Goal: Task Accomplishment & Management: Use online tool/utility

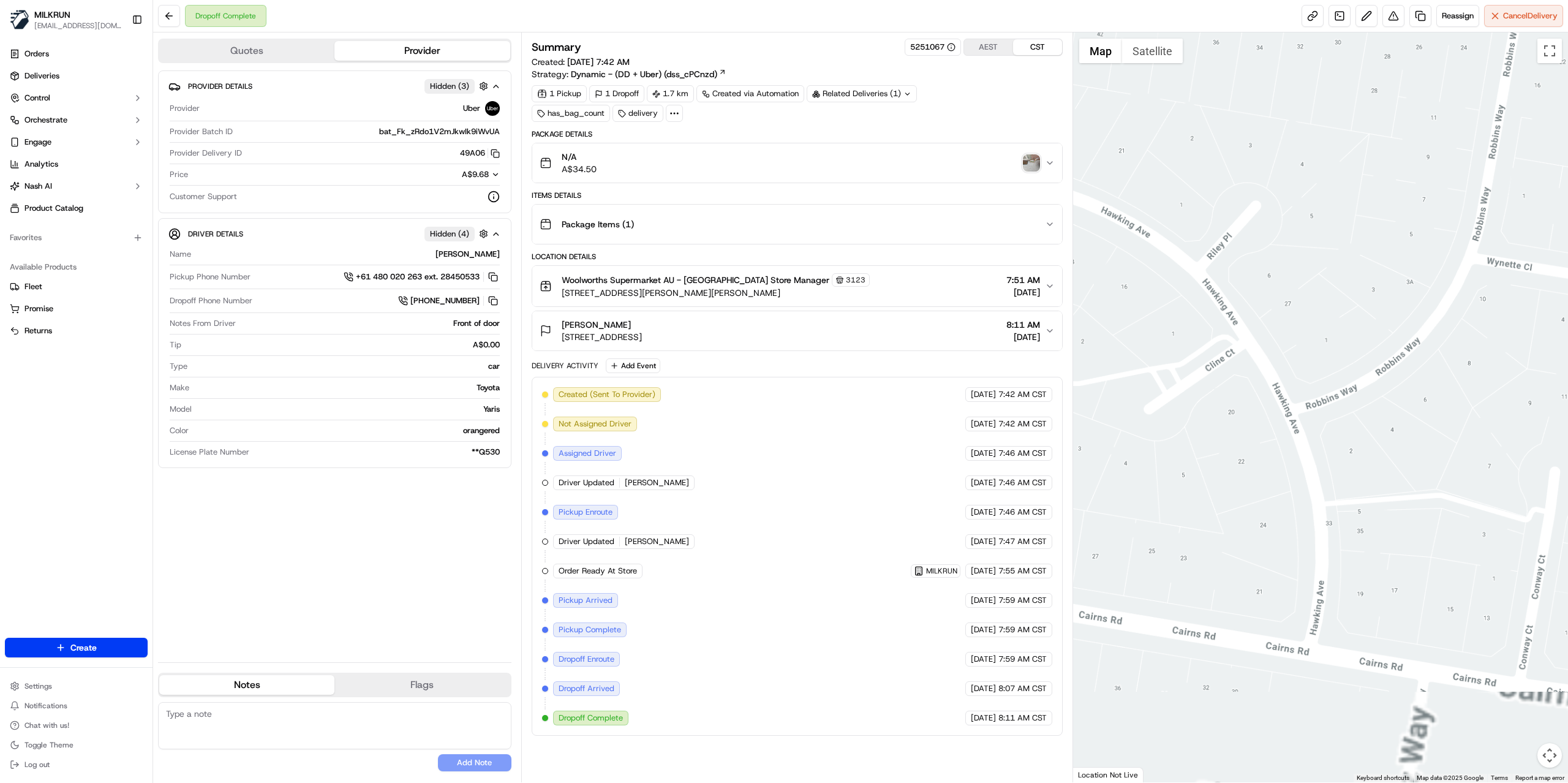
drag, startPoint x: 1248, startPoint y: 661, endPoint x: 1255, endPoint y: 375, distance: 286.1
click at [1255, 378] on div at bounding box center [1321, 407] width 495 height 750
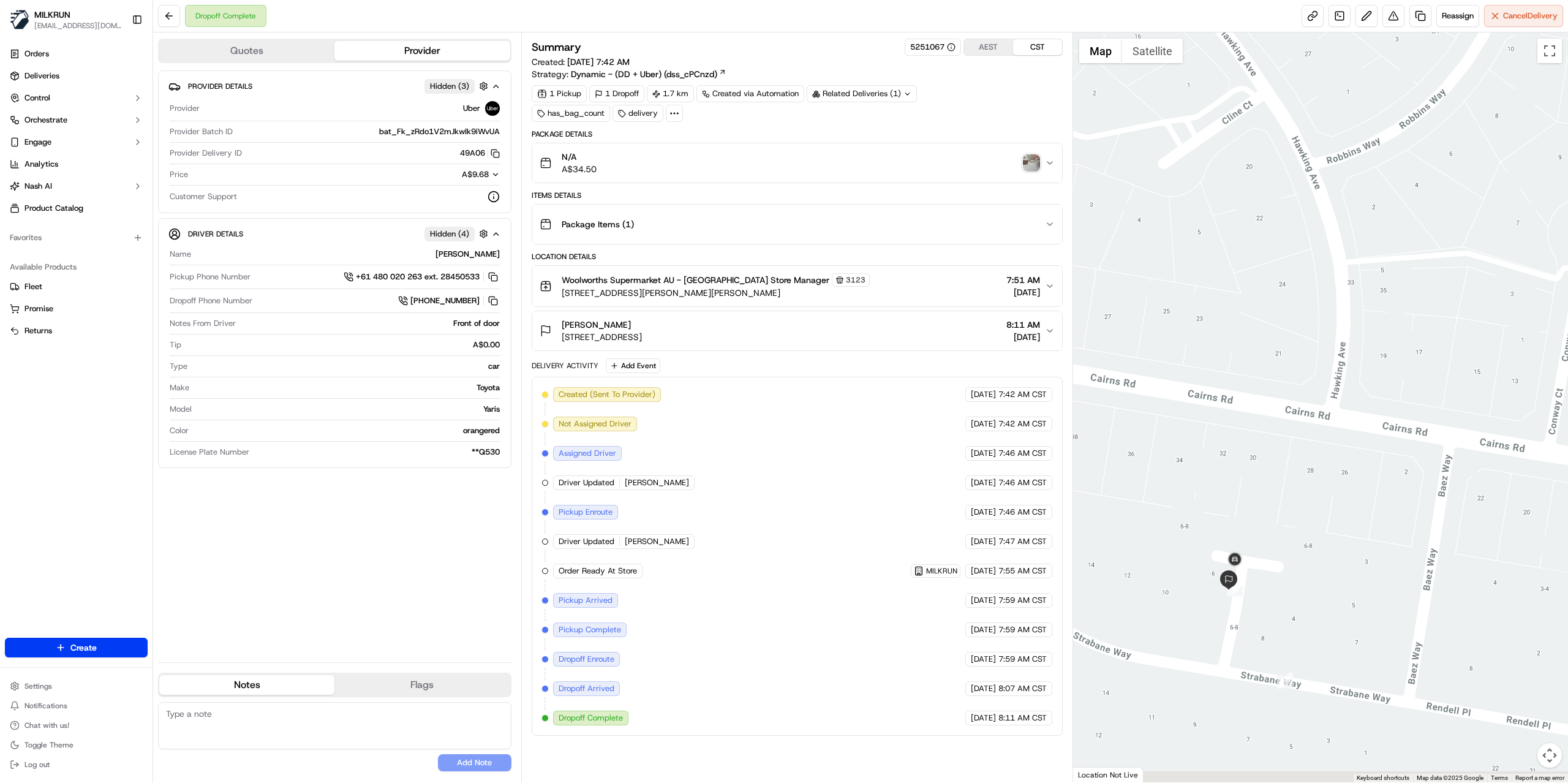
drag, startPoint x: 1238, startPoint y: 526, endPoint x: 1252, endPoint y: 416, distance: 110.9
click at [1252, 416] on div at bounding box center [1321, 407] width 495 height 750
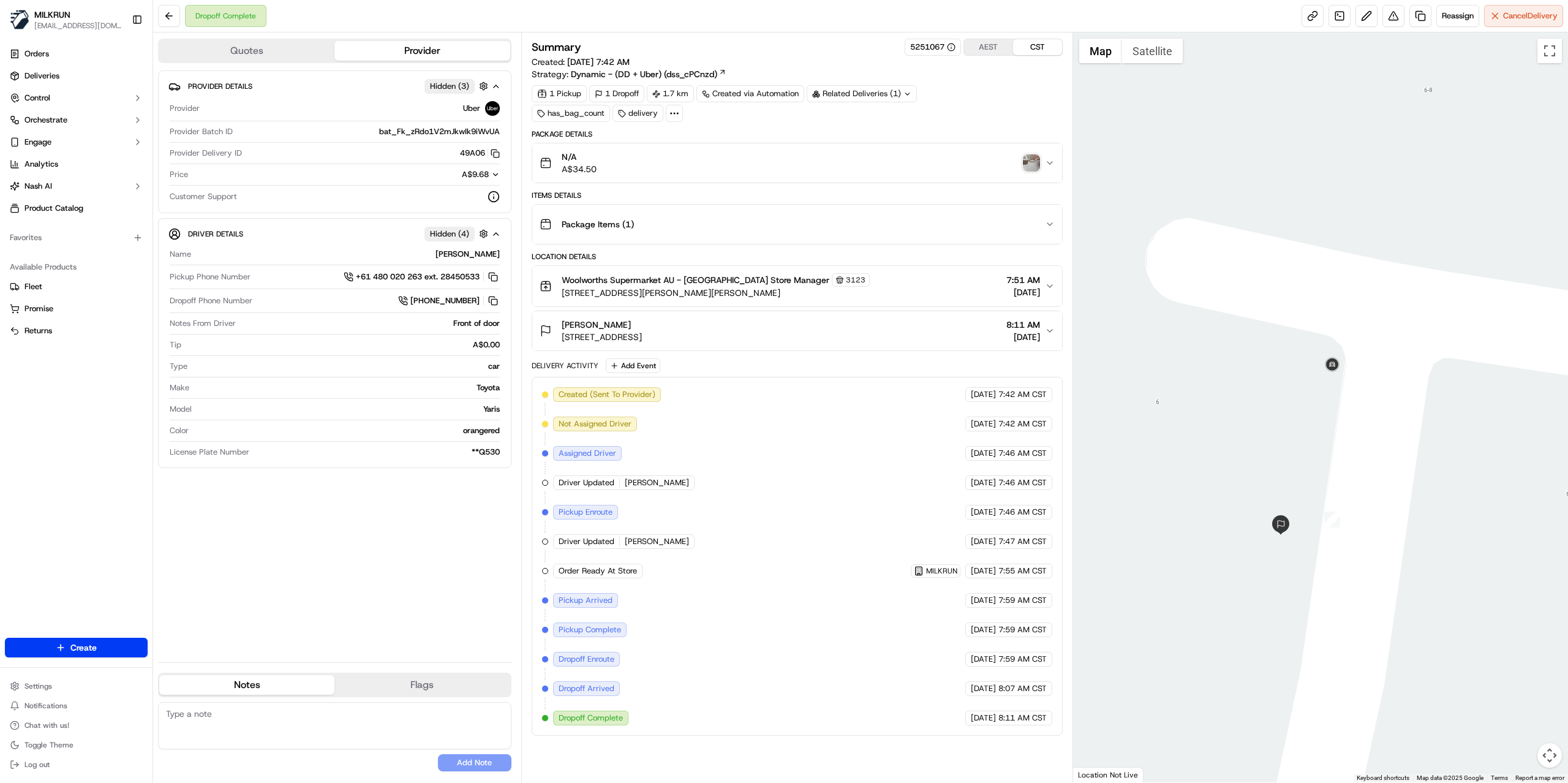
drag, startPoint x: 1211, startPoint y: 477, endPoint x: 1278, endPoint y: 366, distance: 129.7
click at [1278, 366] on div at bounding box center [1321, 407] width 495 height 750
click at [1141, 48] on button "Satellite" at bounding box center [1152, 50] width 60 height 25
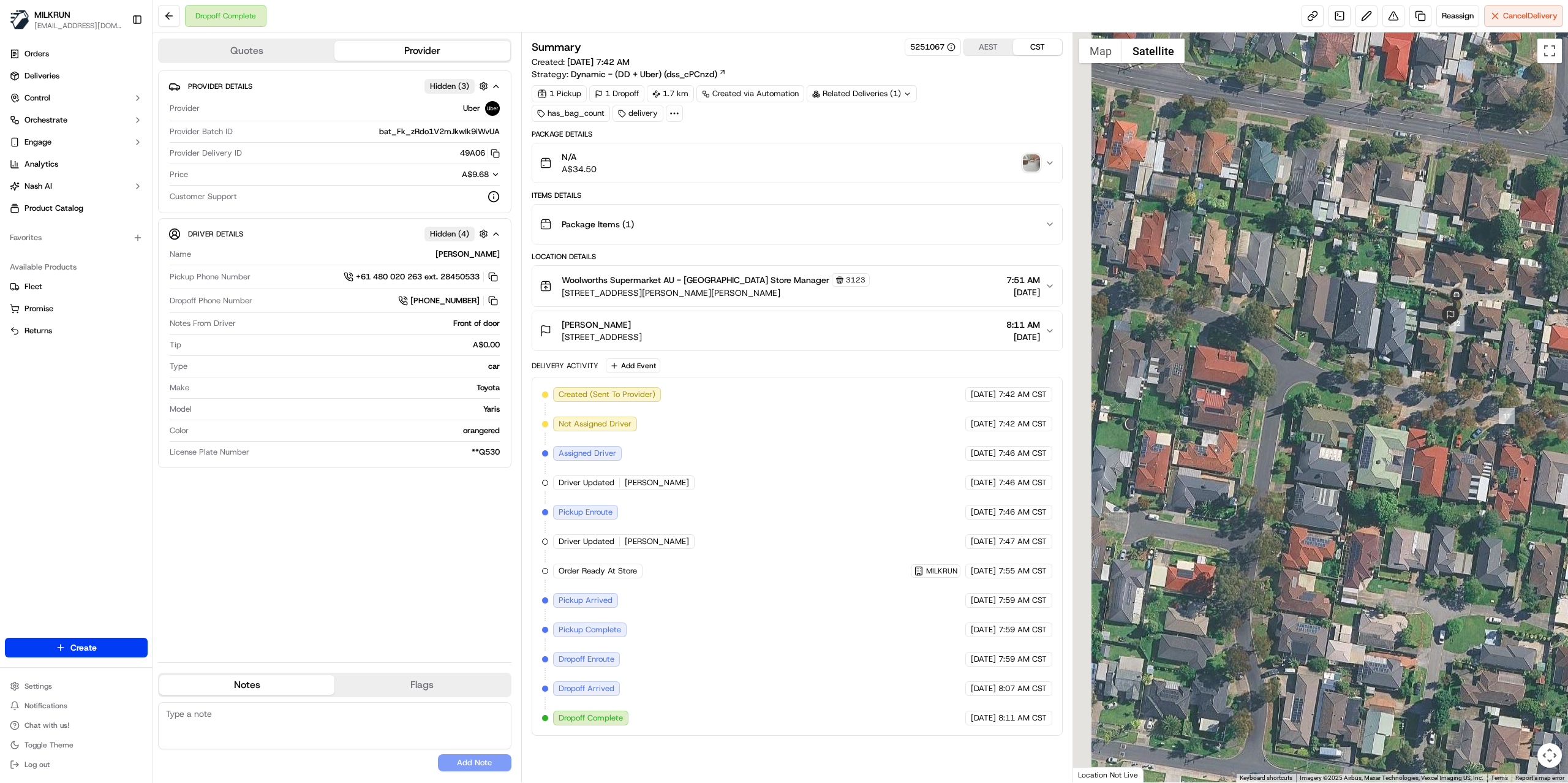
drag, startPoint x: 1228, startPoint y: 464, endPoint x: 1409, endPoint y: 388, distance: 196.3
click at [1409, 388] on div at bounding box center [1321, 407] width 495 height 750
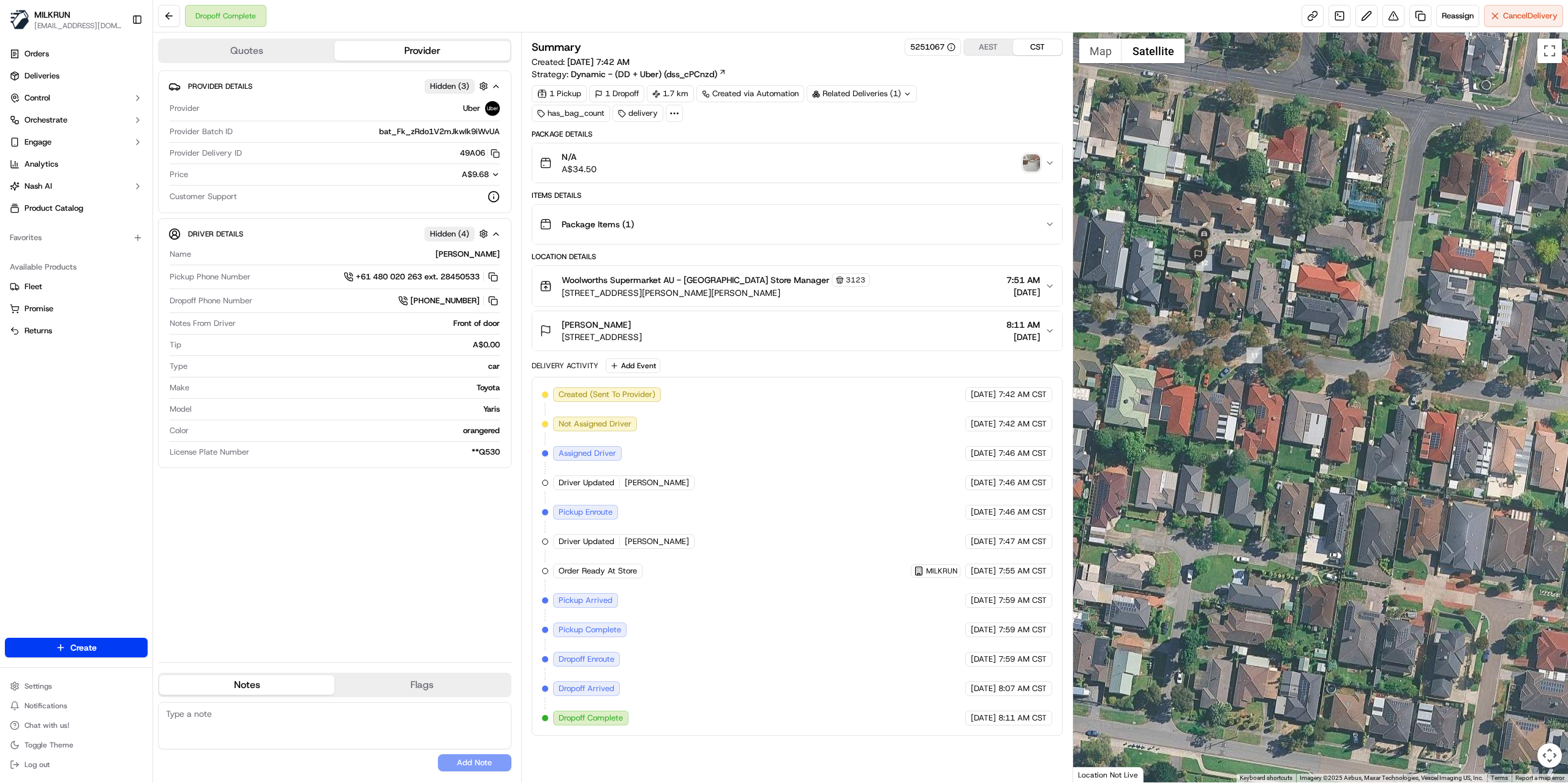
drag, startPoint x: 1321, startPoint y: 327, endPoint x: 1072, endPoint y: 268, distance: 255.9
click at [1072, 268] on div "Quotes Provider Provider Details Hidden ( 3 ) Provider Uber Provider Batch ID b…" at bounding box center [860, 407] width 1415 height 750
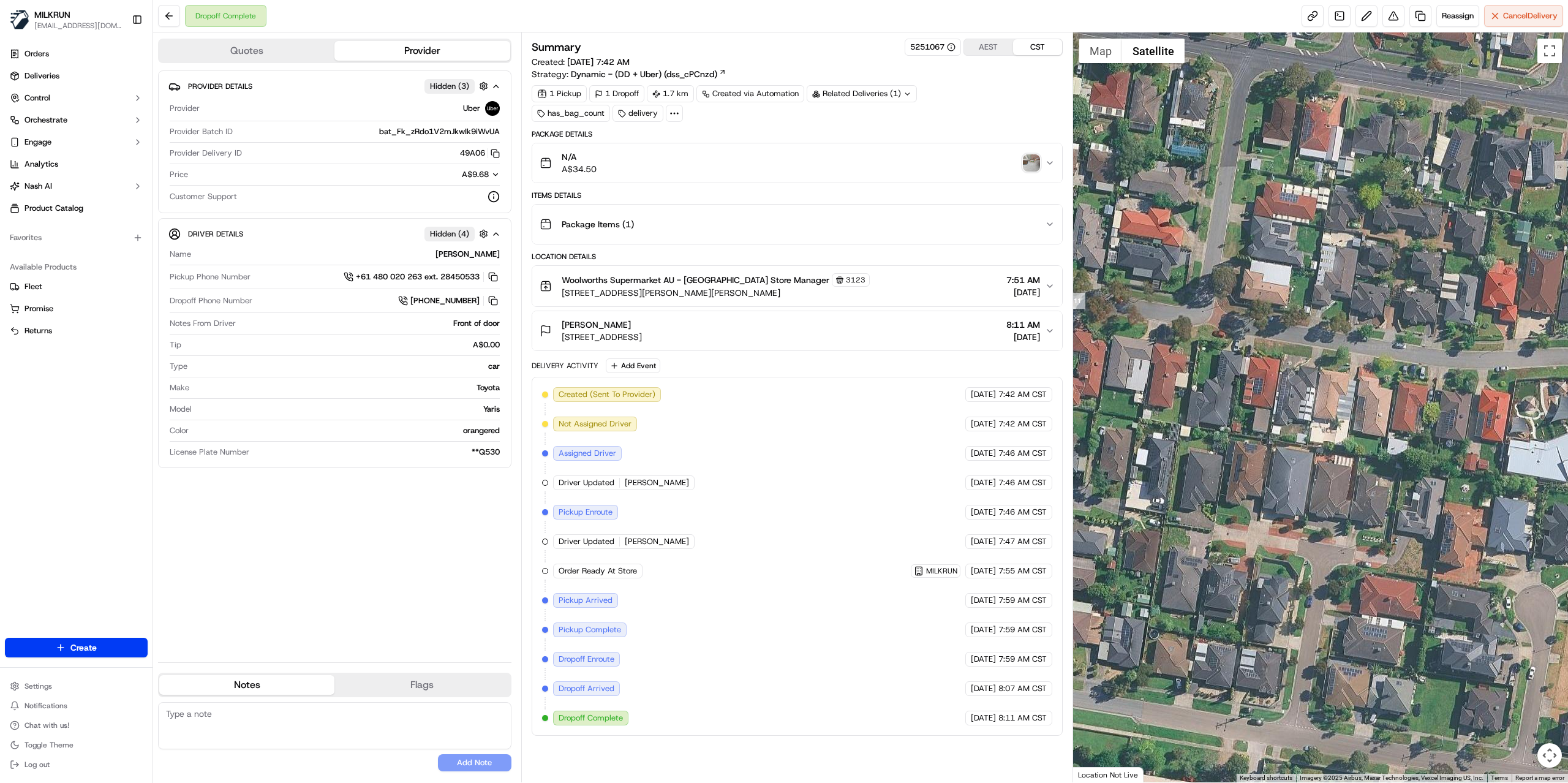
drag, startPoint x: 1452, startPoint y: 309, endPoint x: 1287, endPoint y: 256, distance: 173.3
click at [1287, 256] on div at bounding box center [1321, 407] width 495 height 750
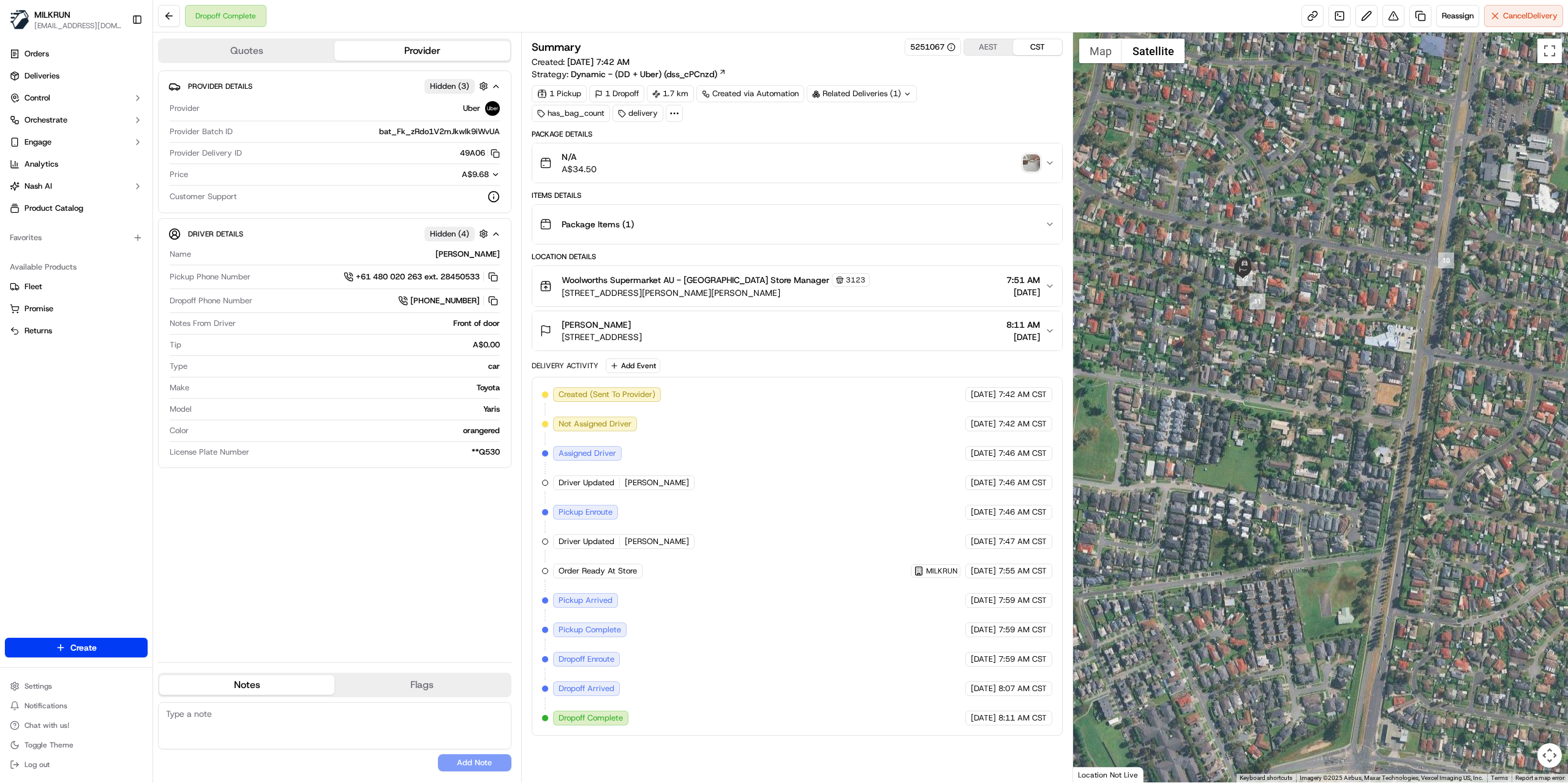
drag, startPoint x: 1238, startPoint y: 307, endPoint x: 1302, endPoint y: 337, distance: 70.7
click at [1300, 338] on div at bounding box center [1321, 407] width 495 height 750
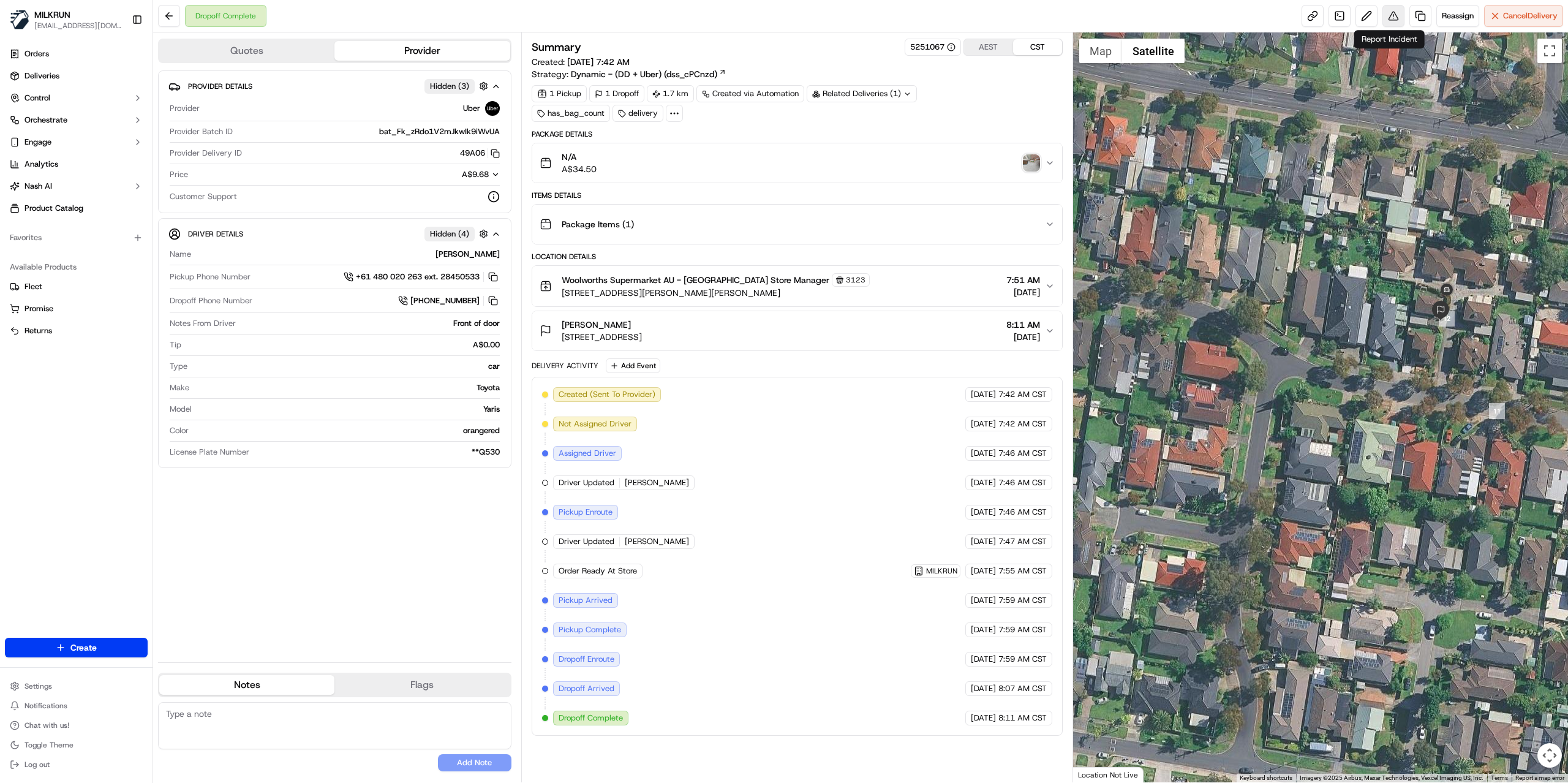
click at [1385, 12] on button at bounding box center [1394, 16] width 22 height 22
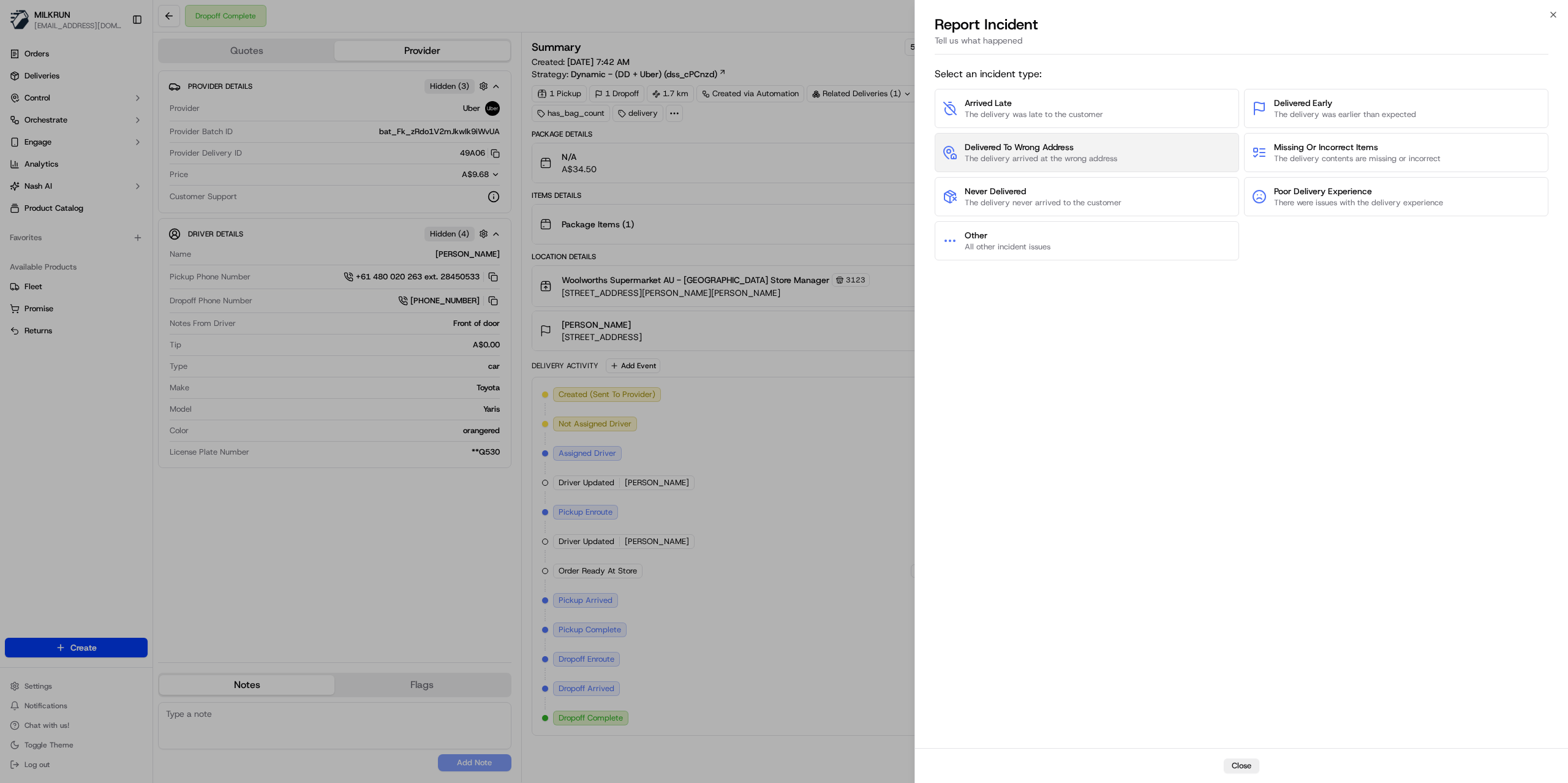
click at [1066, 162] on span "The delivery arrived at the wrong address" at bounding box center [1041, 158] width 153 height 11
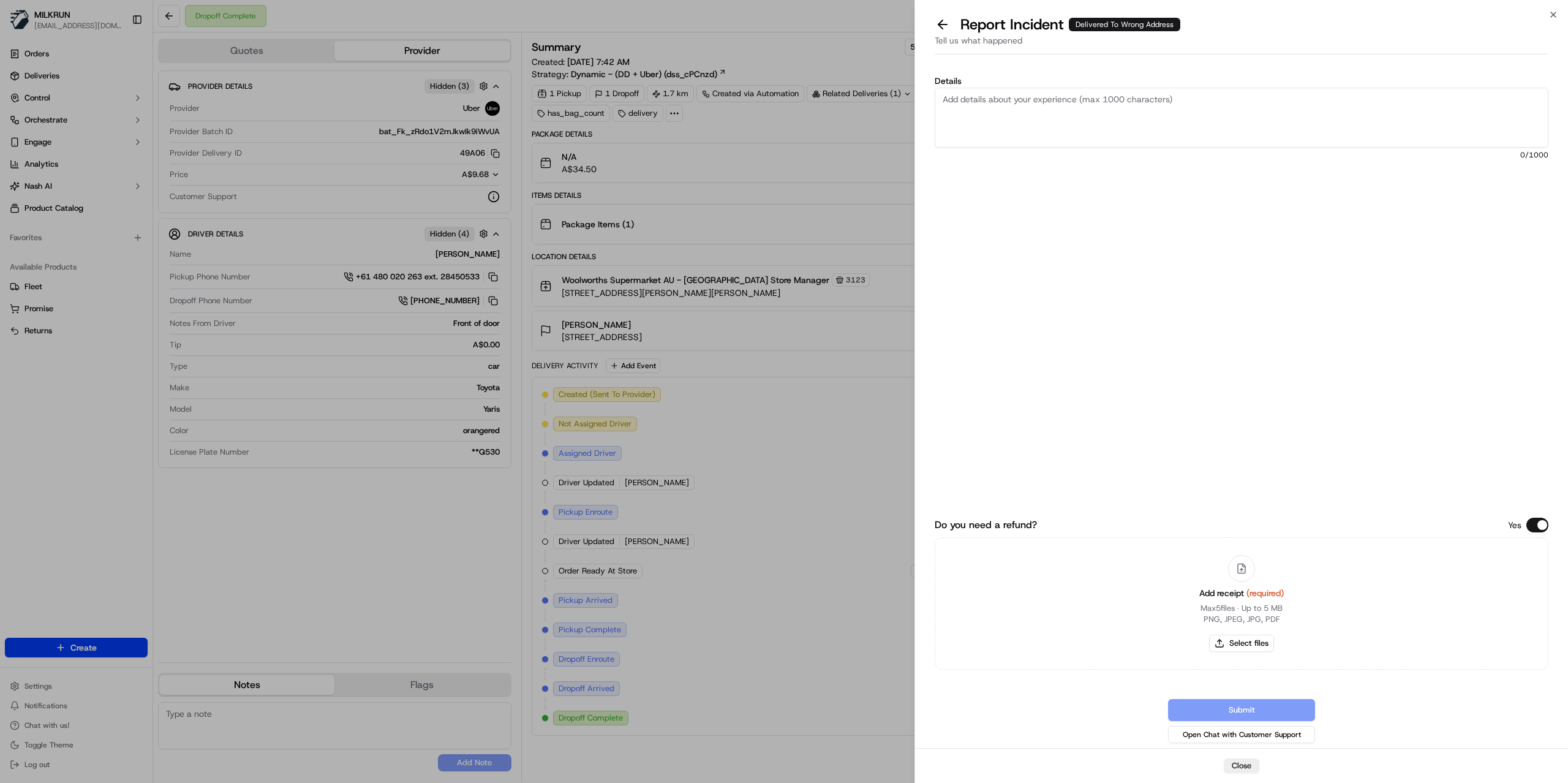
click at [1025, 111] on textarea "Details" at bounding box center [1241, 118] width 614 height 60
type textarea "Customer did not receive the order It was delivered to Strabane Way instead of …"
click at [1240, 641] on button "Select files" at bounding box center [1241, 643] width 65 height 17
type input "C:\fakepath\Ilvira.png"
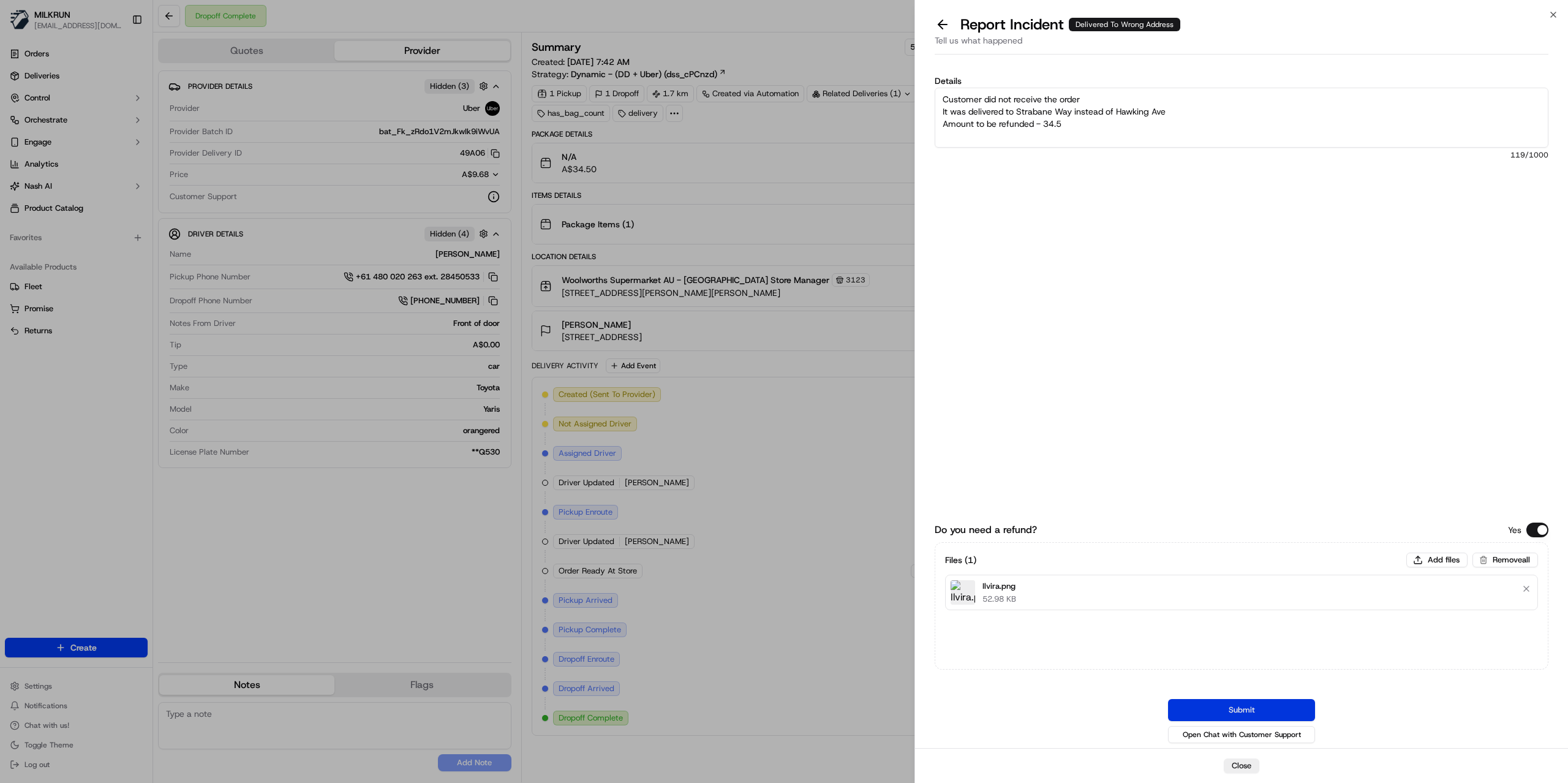
click at [1224, 706] on button "Submit" at bounding box center [1241, 711] width 147 height 22
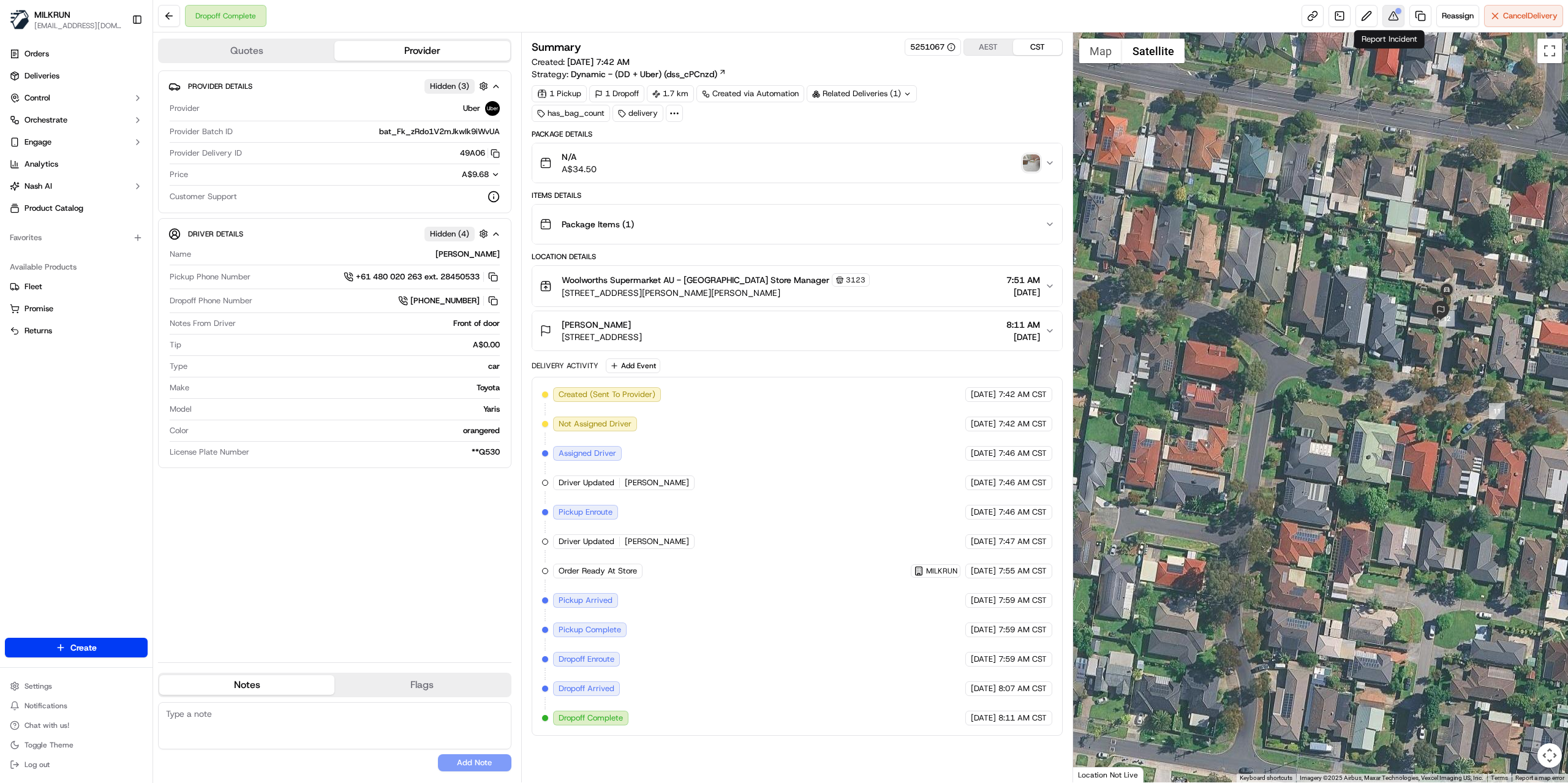
click at [1390, 17] on button at bounding box center [1394, 16] width 22 height 22
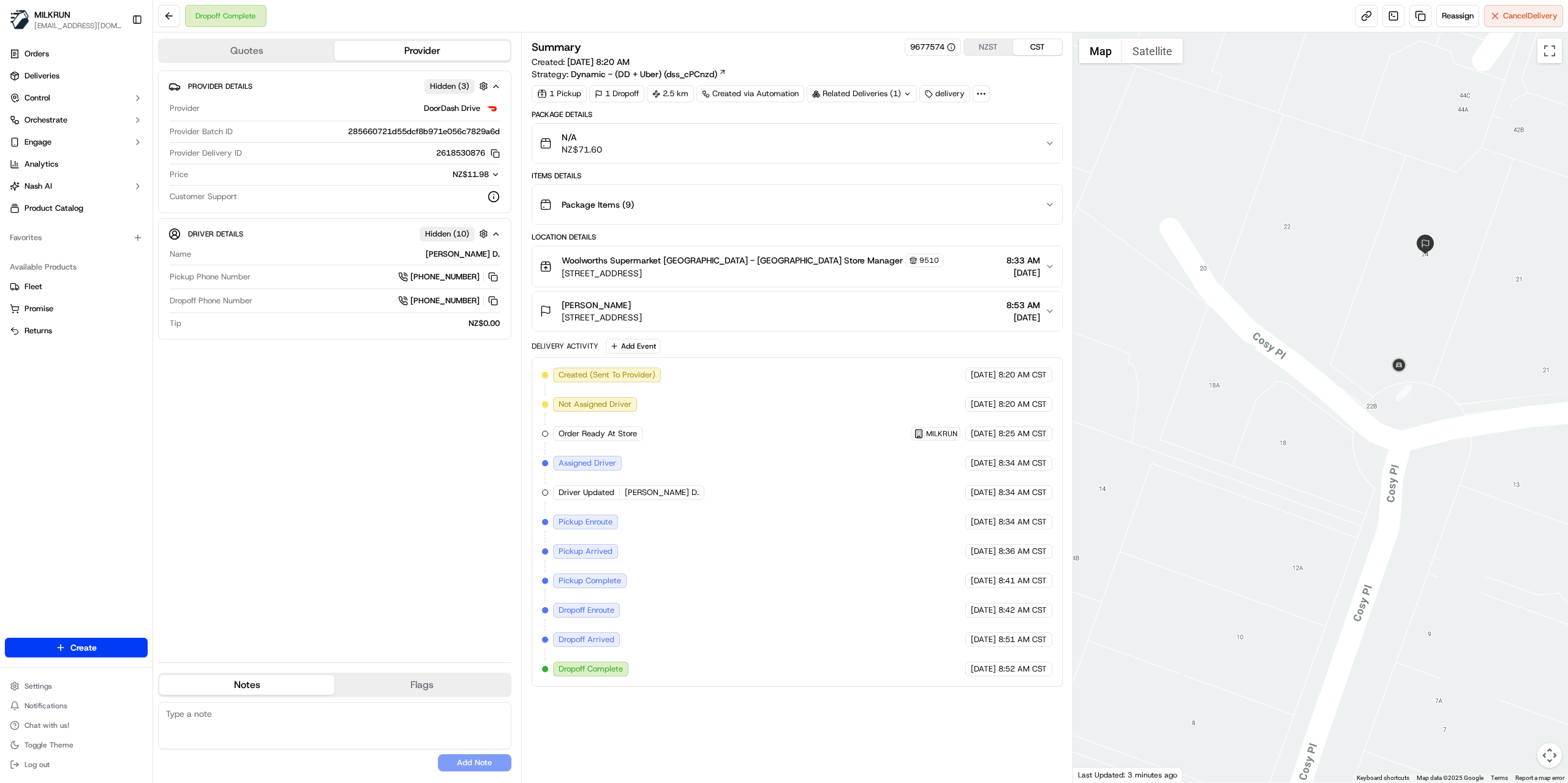
drag, startPoint x: 1394, startPoint y: 428, endPoint x: 1183, endPoint y: 388, distance: 214.8
click at [1183, 388] on div at bounding box center [1321, 407] width 495 height 750
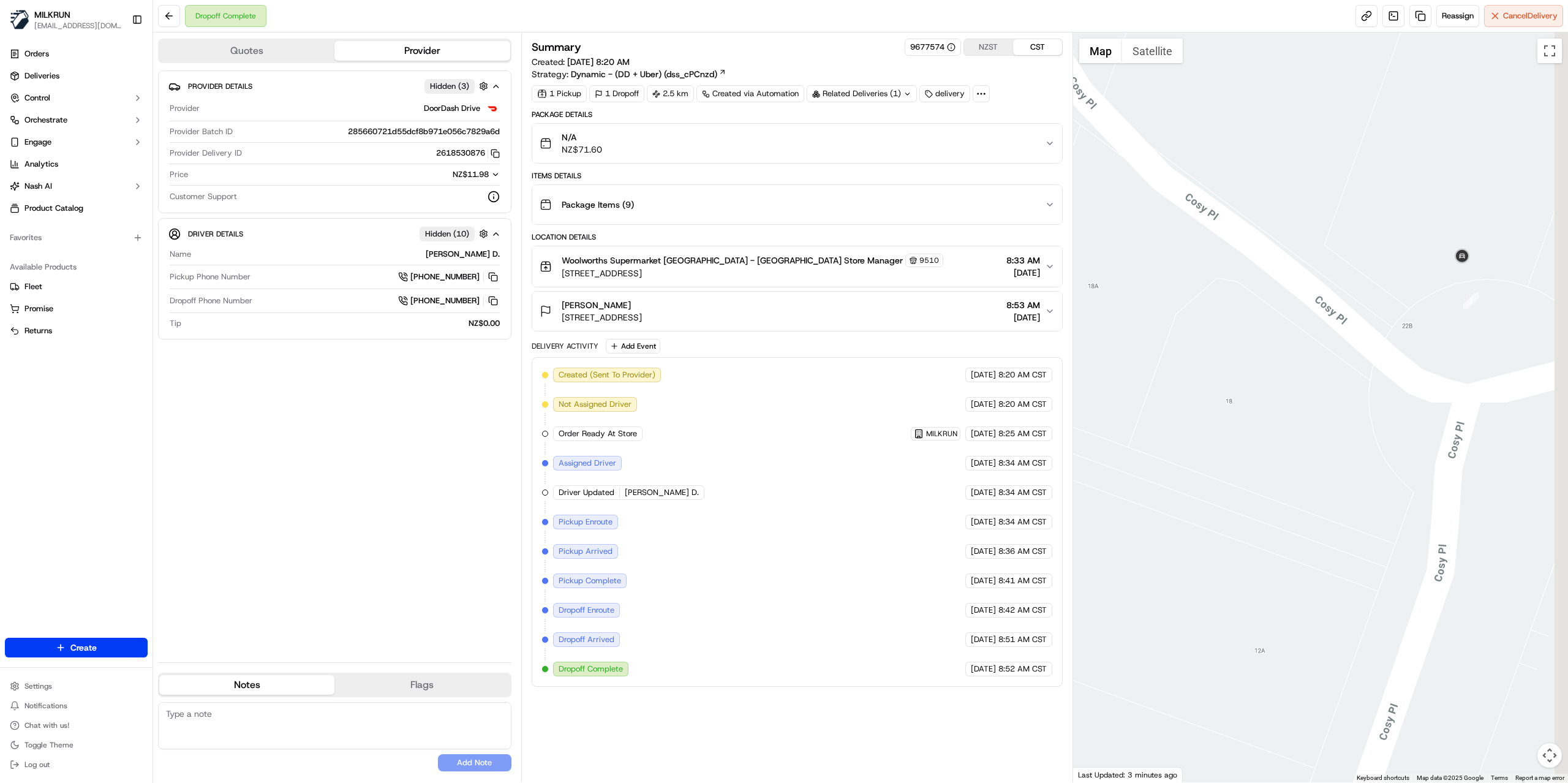
drag, startPoint x: 1262, startPoint y: 444, endPoint x: 1177, endPoint y: 419, distance: 88.6
click at [1199, 435] on div at bounding box center [1321, 407] width 495 height 750
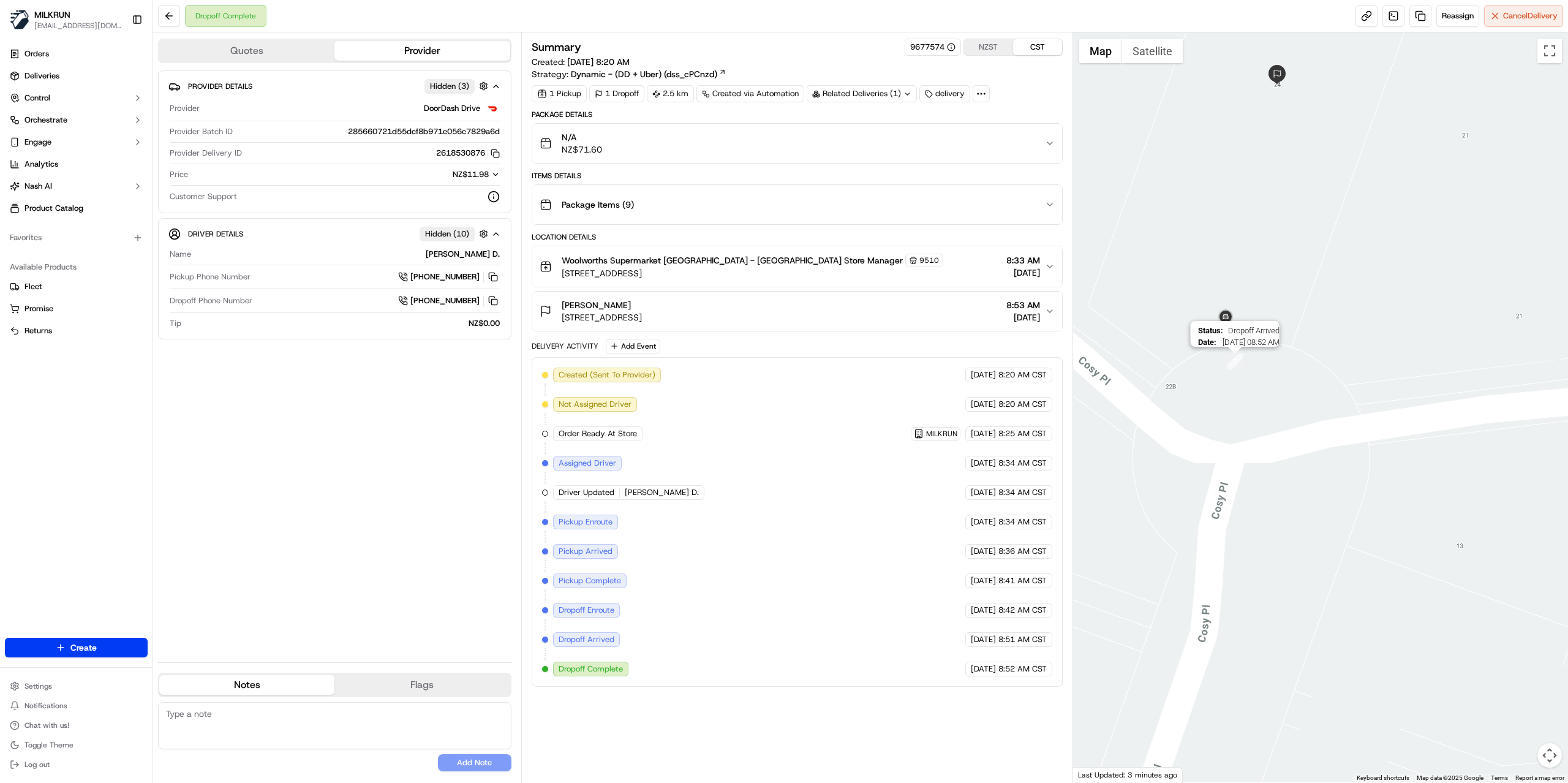
drag, startPoint x: 1324, startPoint y: 266, endPoint x: 1217, endPoint y: 380, distance: 156.3
click at [1217, 380] on div "Status : Dropoff Arrived Date : 09/18/2025 08:52 AM" at bounding box center [1321, 407] width 495 height 750
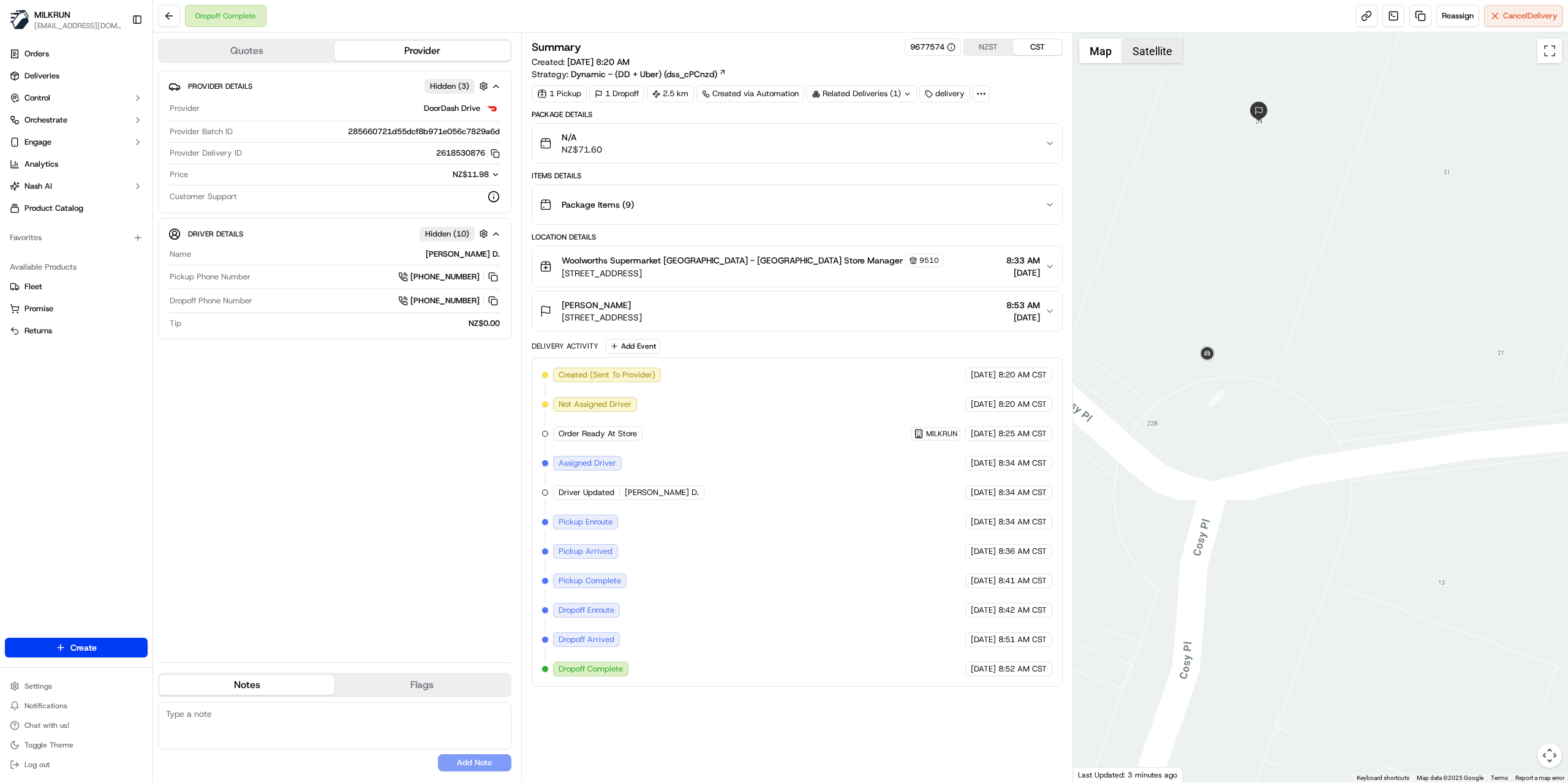
click at [1160, 51] on button "Satellite" at bounding box center [1152, 50] width 60 height 25
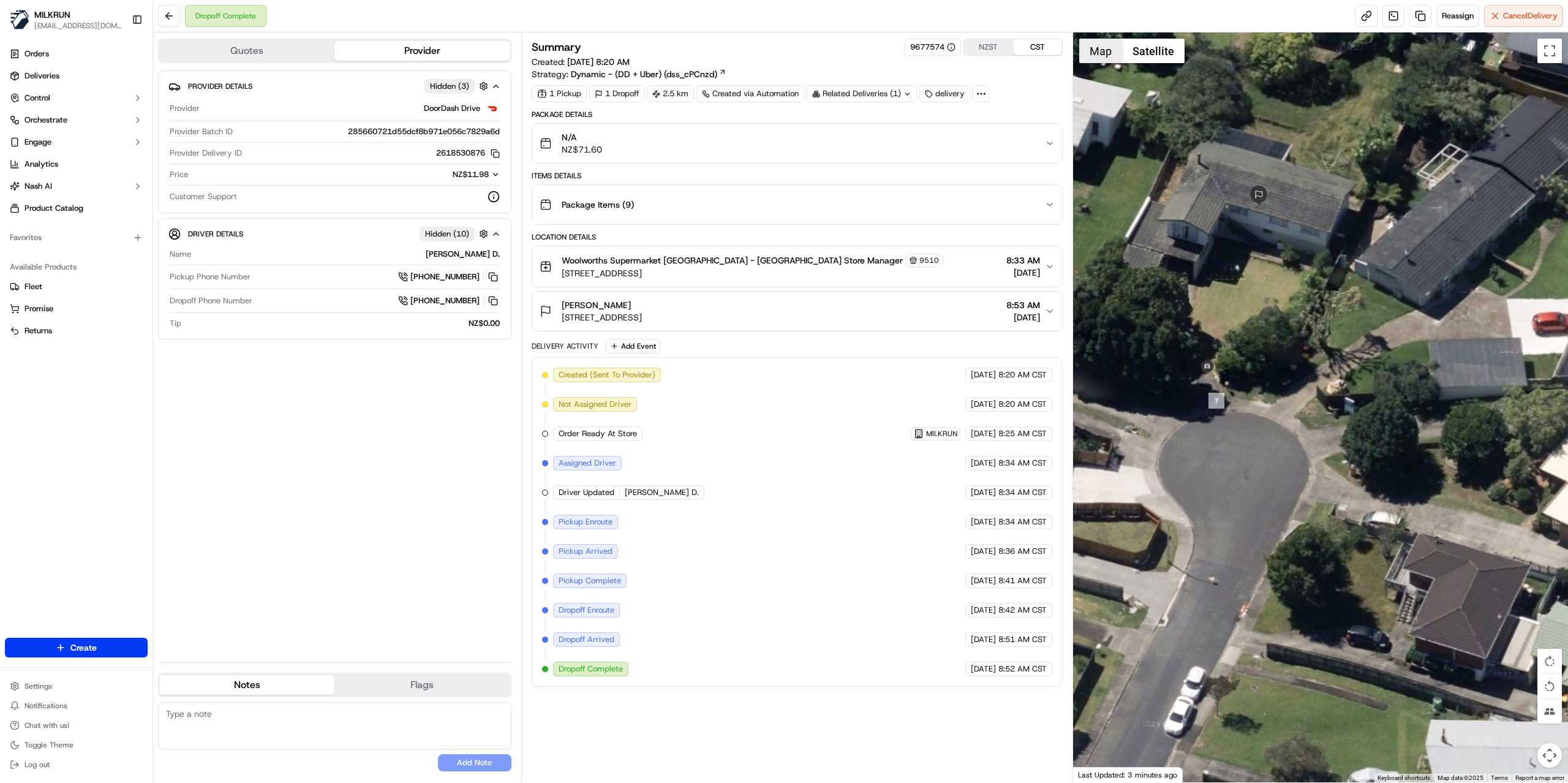
click at [1107, 52] on button "Map" at bounding box center [1100, 50] width 43 height 25
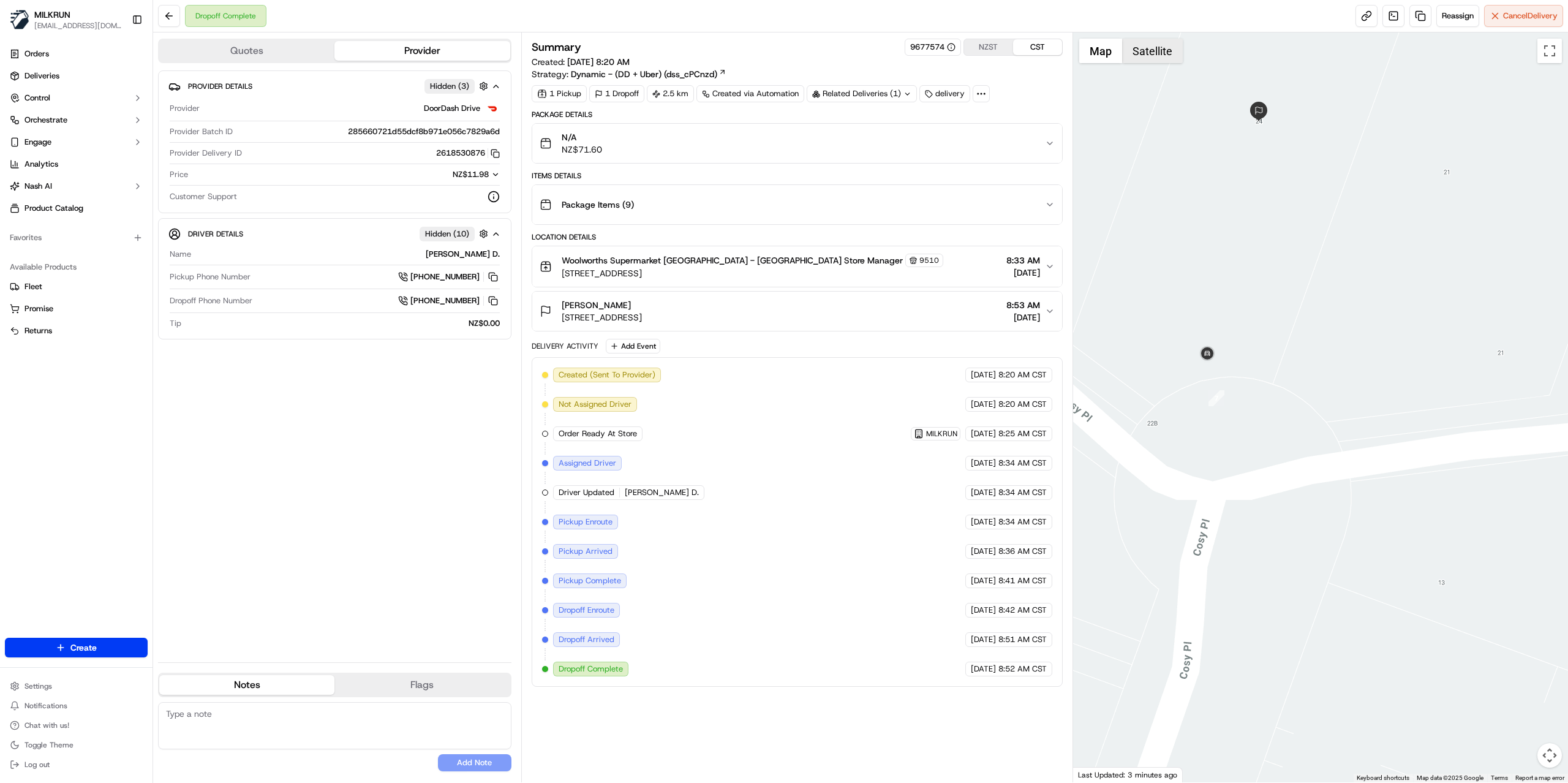
click at [1151, 55] on button "Satellite" at bounding box center [1152, 50] width 60 height 25
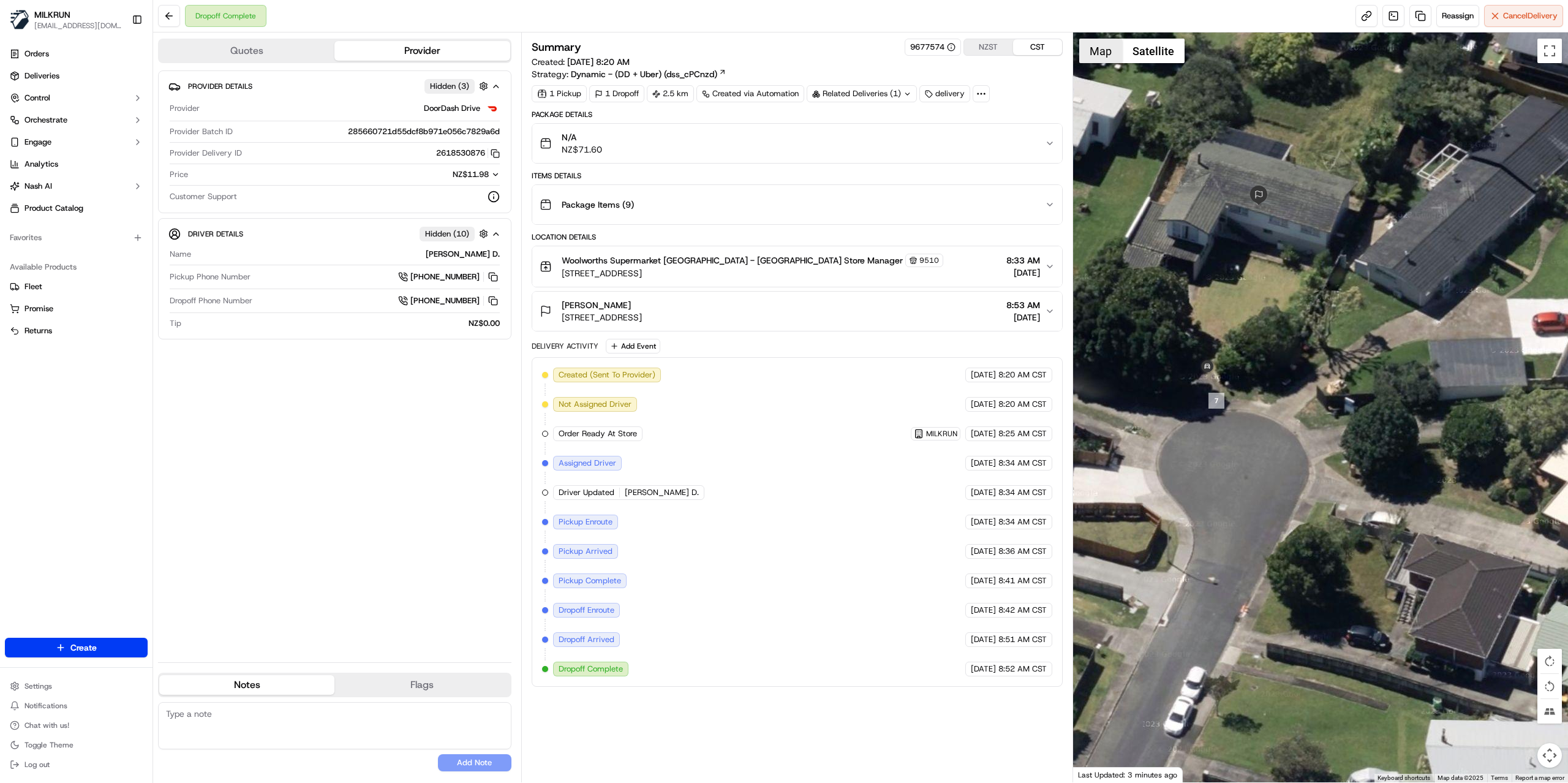
click at [1107, 45] on button "Map" at bounding box center [1100, 50] width 43 height 25
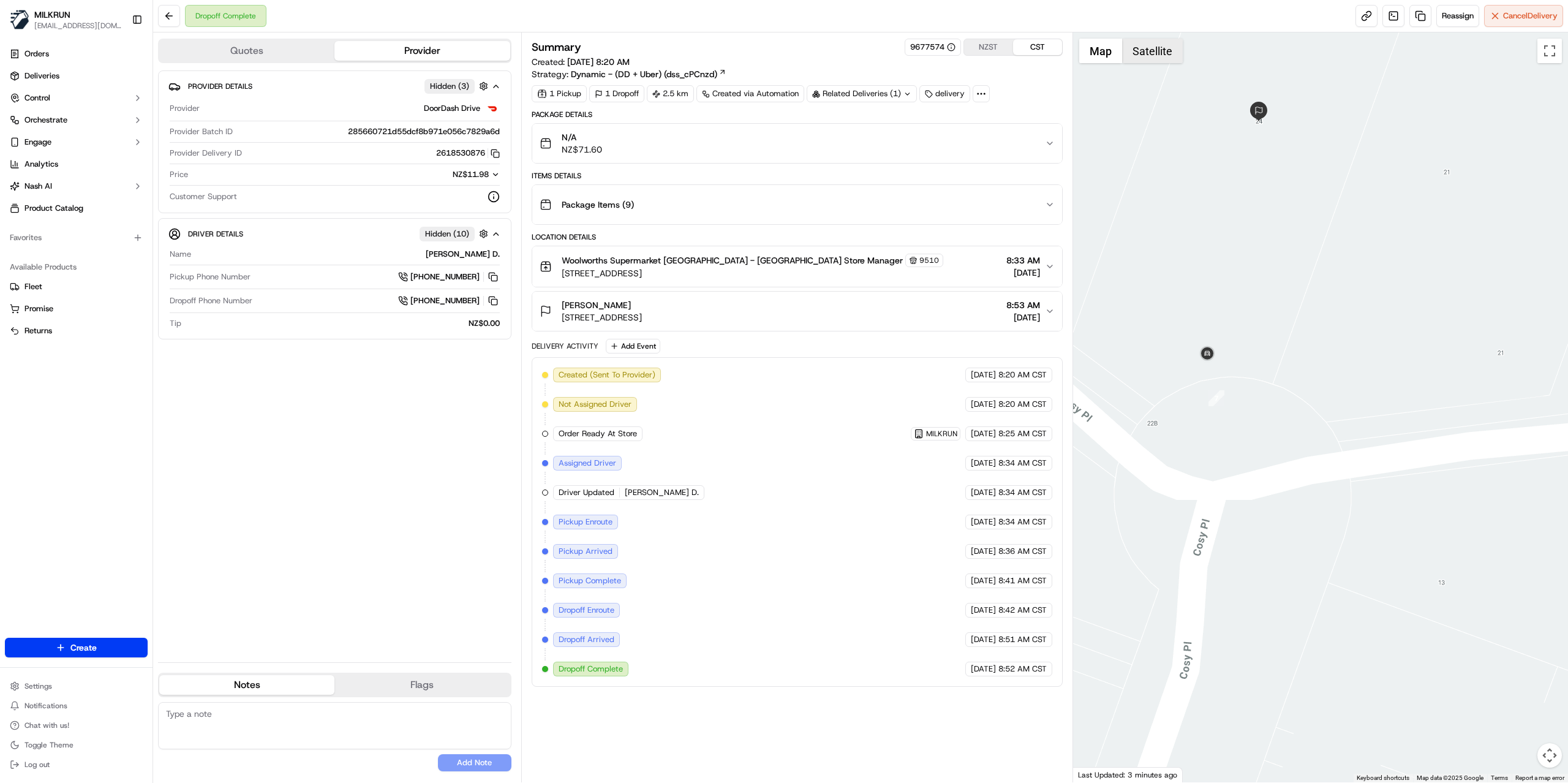
click at [1151, 52] on button "Satellite" at bounding box center [1152, 50] width 60 height 25
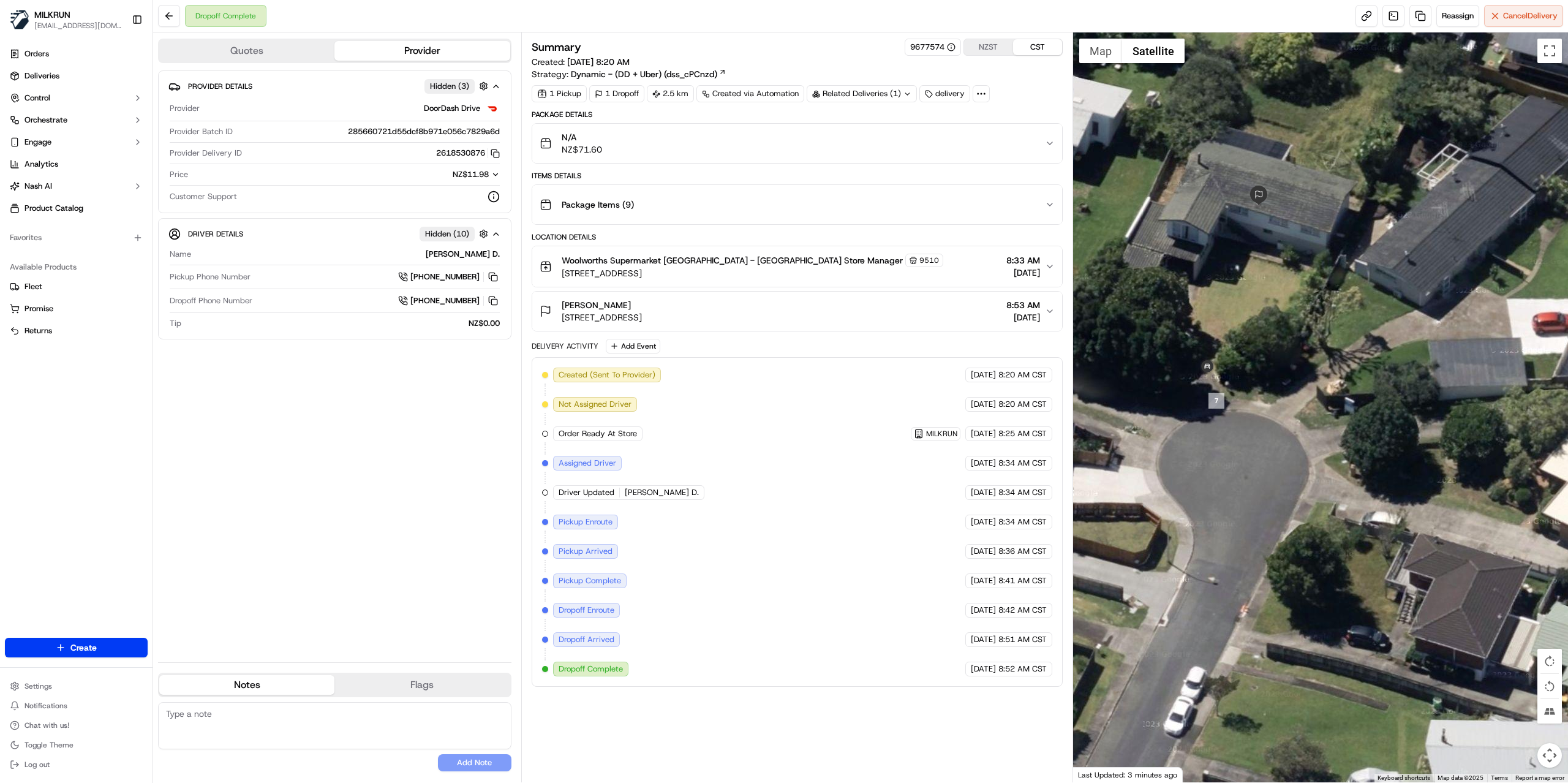
click at [885, 314] on div "Brianna trippett 24 Cosy Place, Howick, Auckland 2014, NZ 8:53 AM 18/09/2025" at bounding box center [793, 311] width 505 height 25
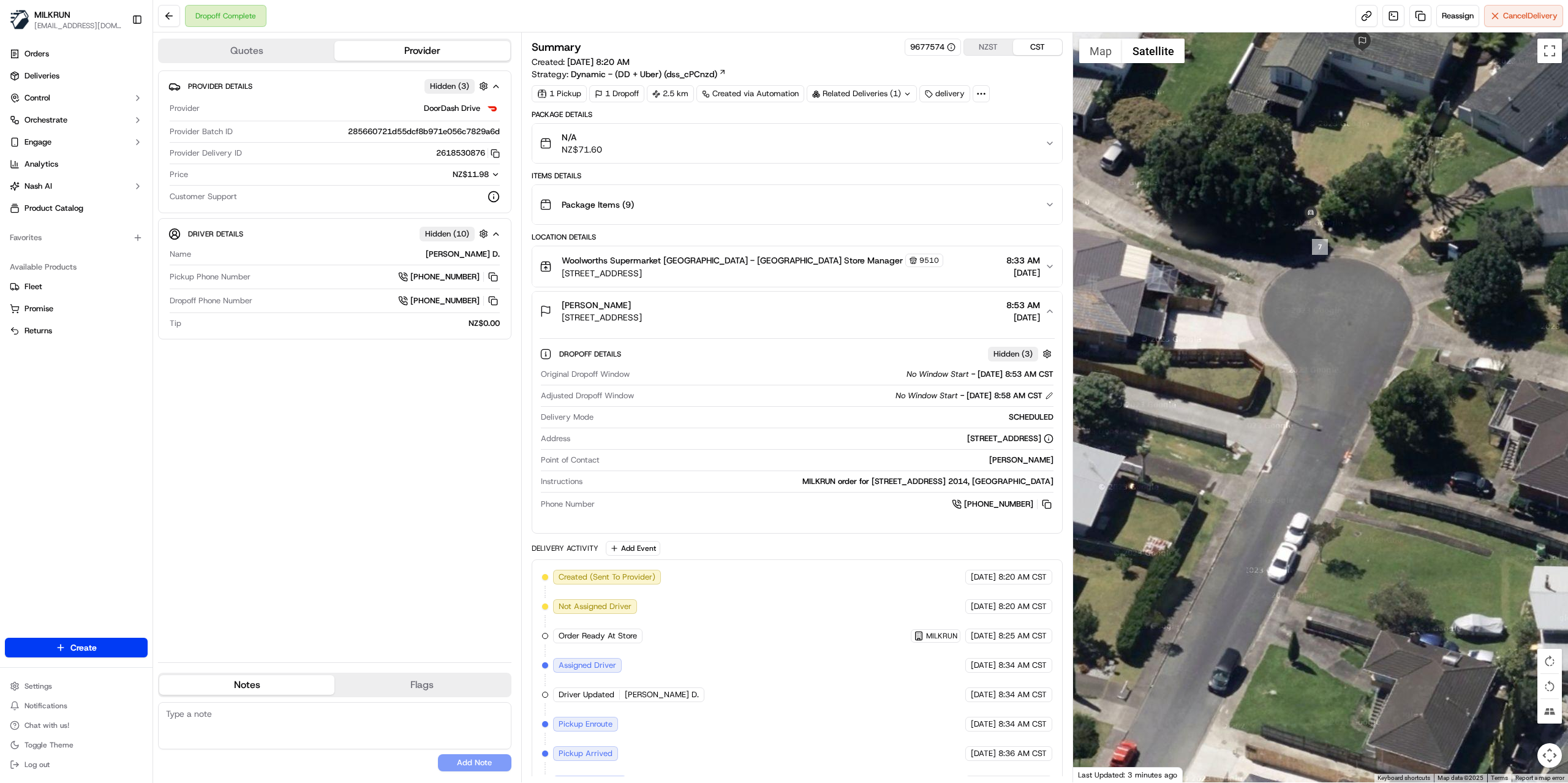
drag, startPoint x: 1160, startPoint y: 434, endPoint x: 1265, endPoint y: 280, distance: 186.4
click at [1265, 280] on div at bounding box center [1321, 407] width 495 height 750
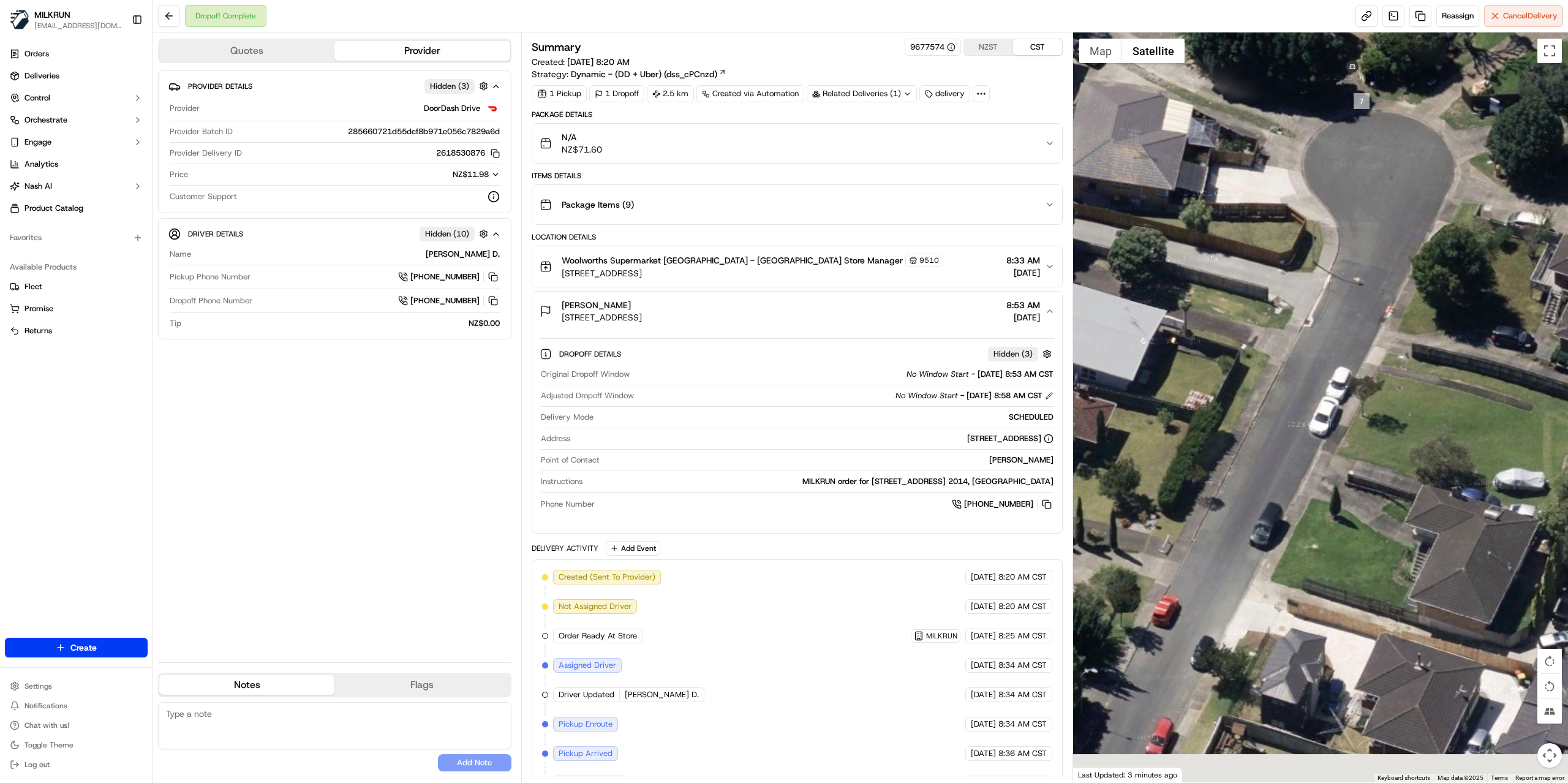
drag, startPoint x: 1340, startPoint y: 256, endPoint x: 1346, endPoint y: 201, distance: 55.3
click at [1346, 213] on div at bounding box center [1321, 407] width 495 height 750
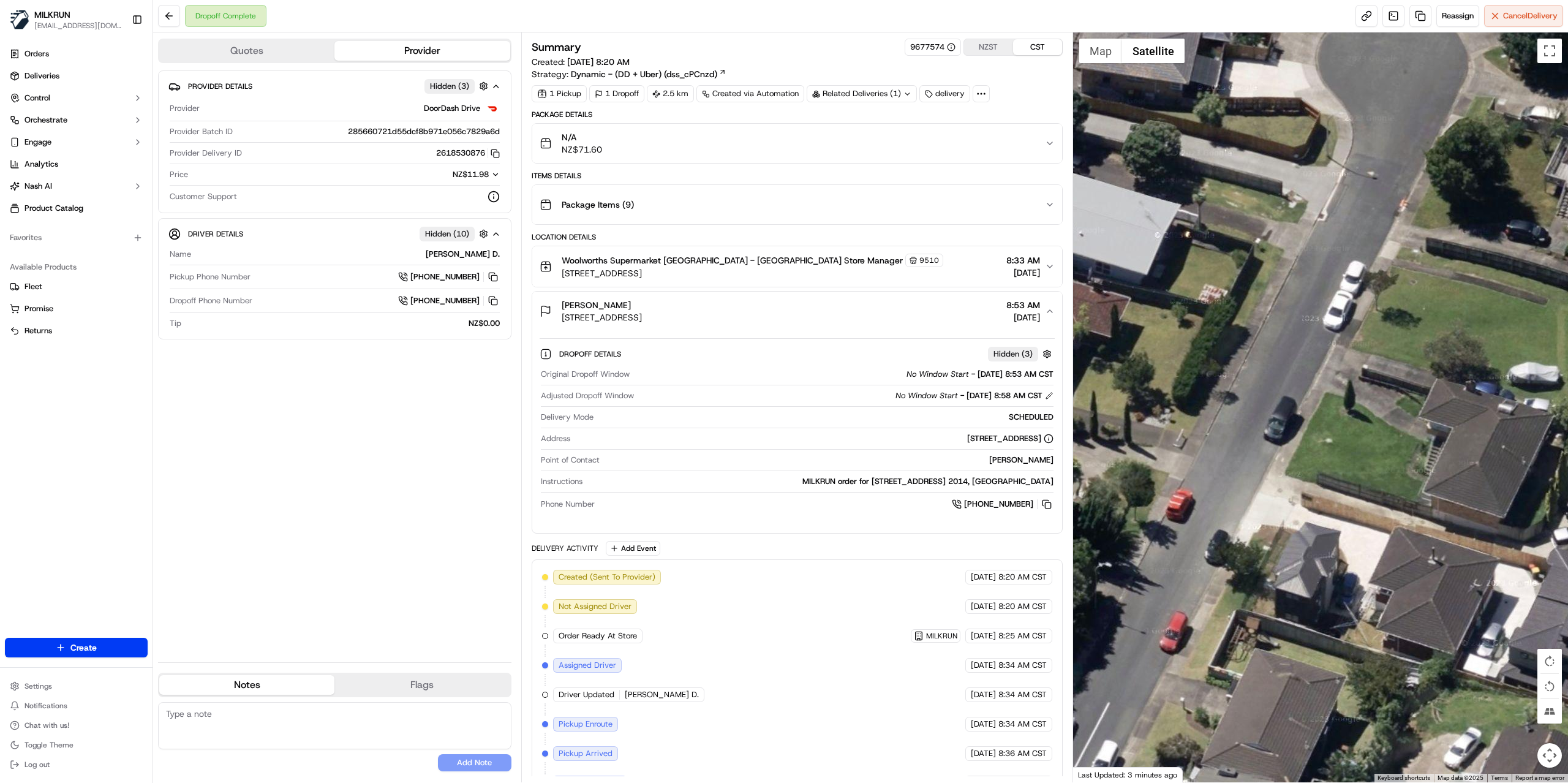
drag, startPoint x: 1246, startPoint y: 476, endPoint x: 1290, endPoint y: 257, distance: 223.4
click at [1285, 288] on div at bounding box center [1321, 407] width 495 height 750
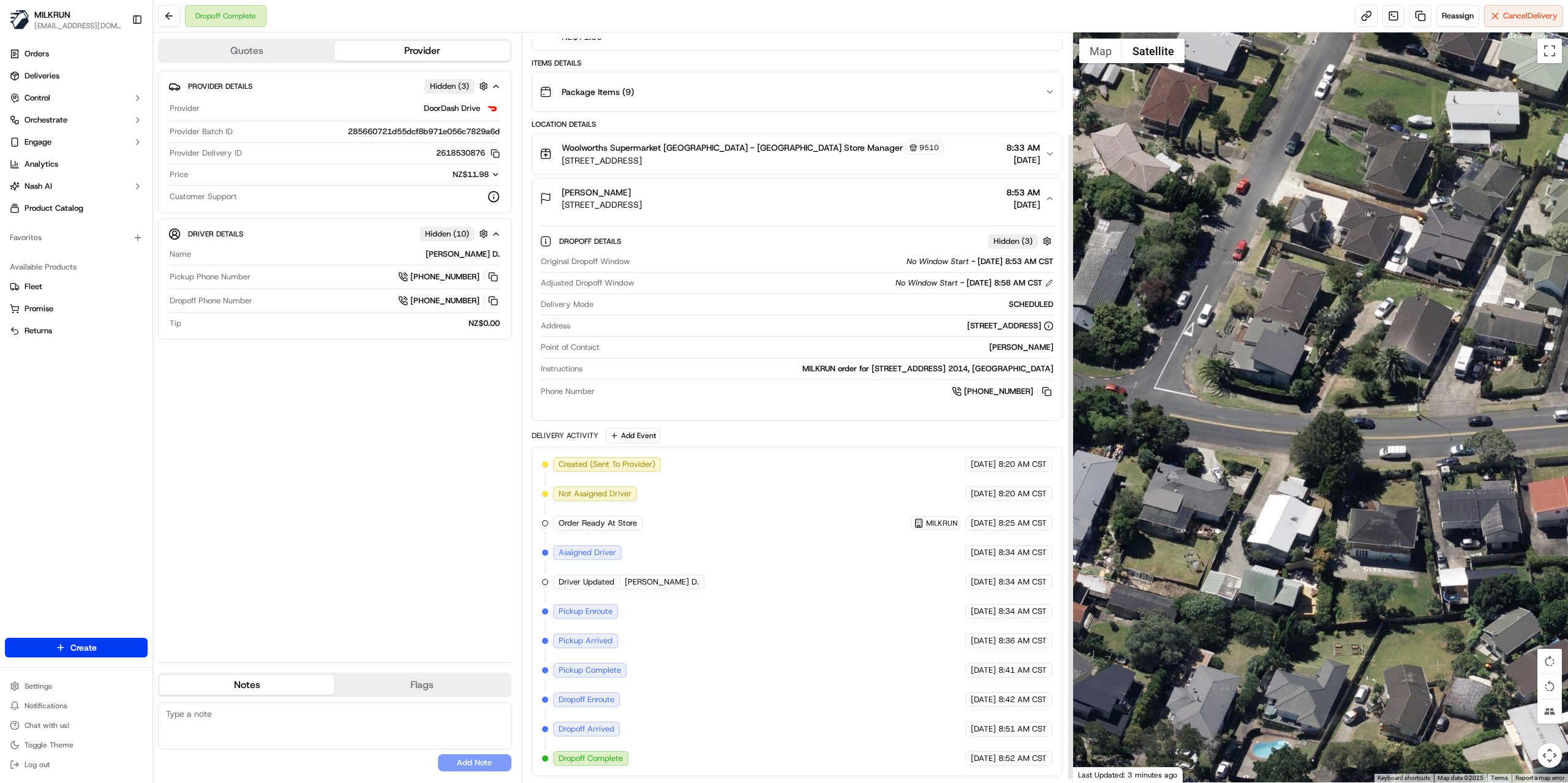
scroll to position [121, 0]
click at [380, 466] on div "Provider Details Hidden ( 3 ) Provider DoorDash Drive Provider Batch ID 2856607…" at bounding box center [335, 362] width 353 height 582
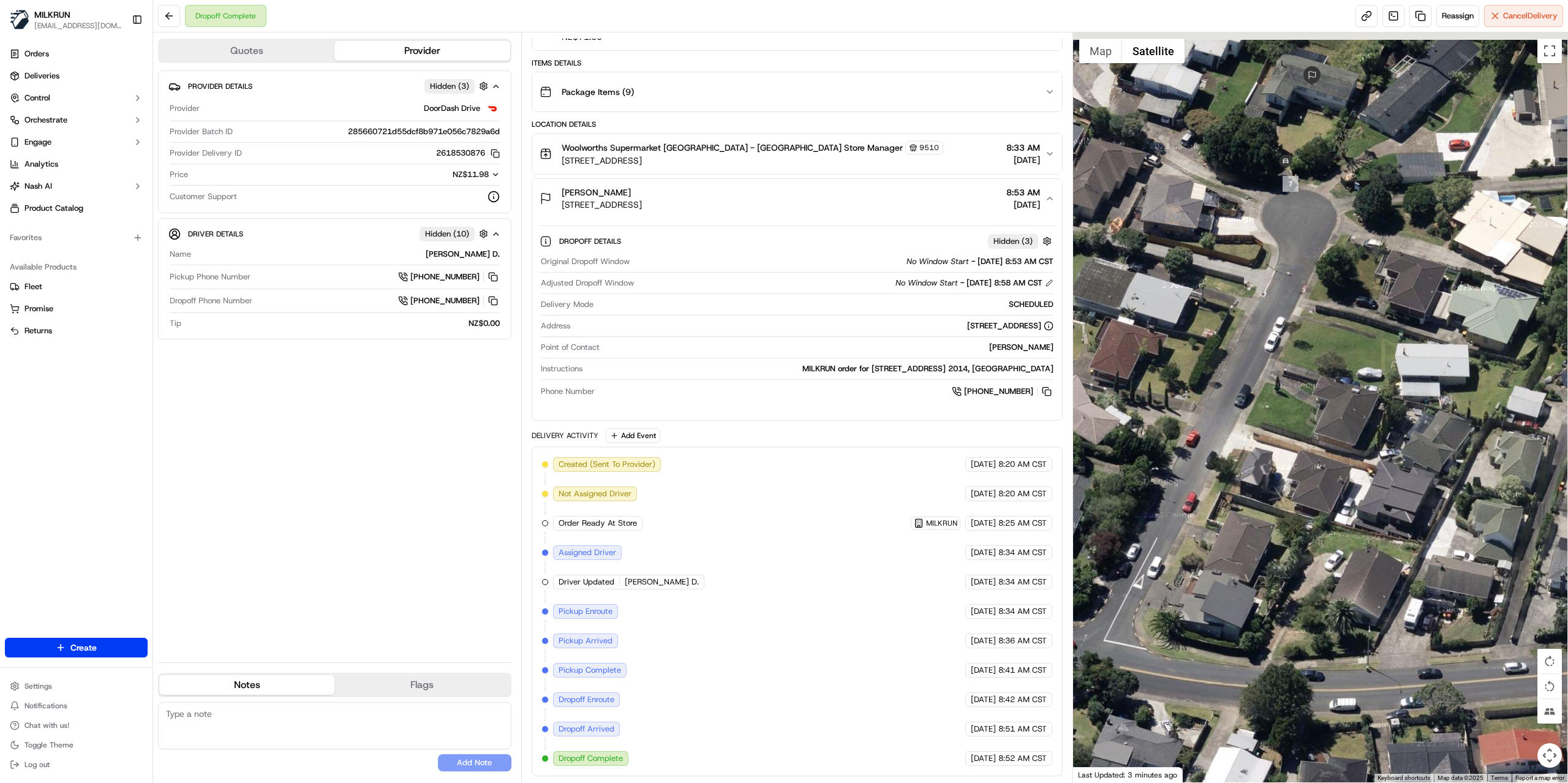
drag, startPoint x: 1309, startPoint y: 244, endPoint x: 1258, endPoint y: 489, distance: 250.3
click at [1257, 498] on div at bounding box center [1321, 407] width 495 height 750
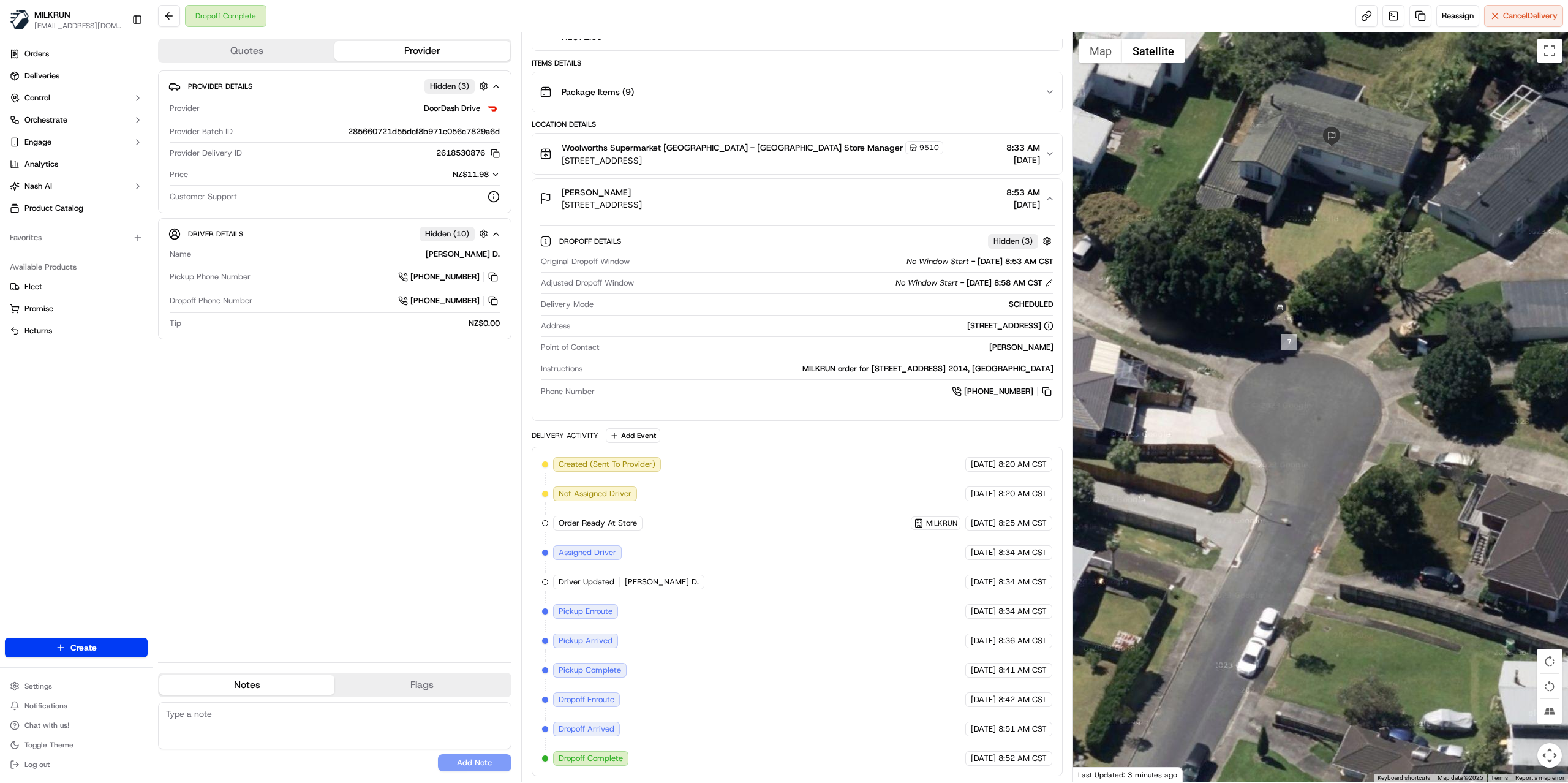
drag, startPoint x: 1325, startPoint y: 156, endPoint x: 1335, endPoint y: 292, distance: 136.4
click at [1335, 292] on div at bounding box center [1321, 407] width 495 height 750
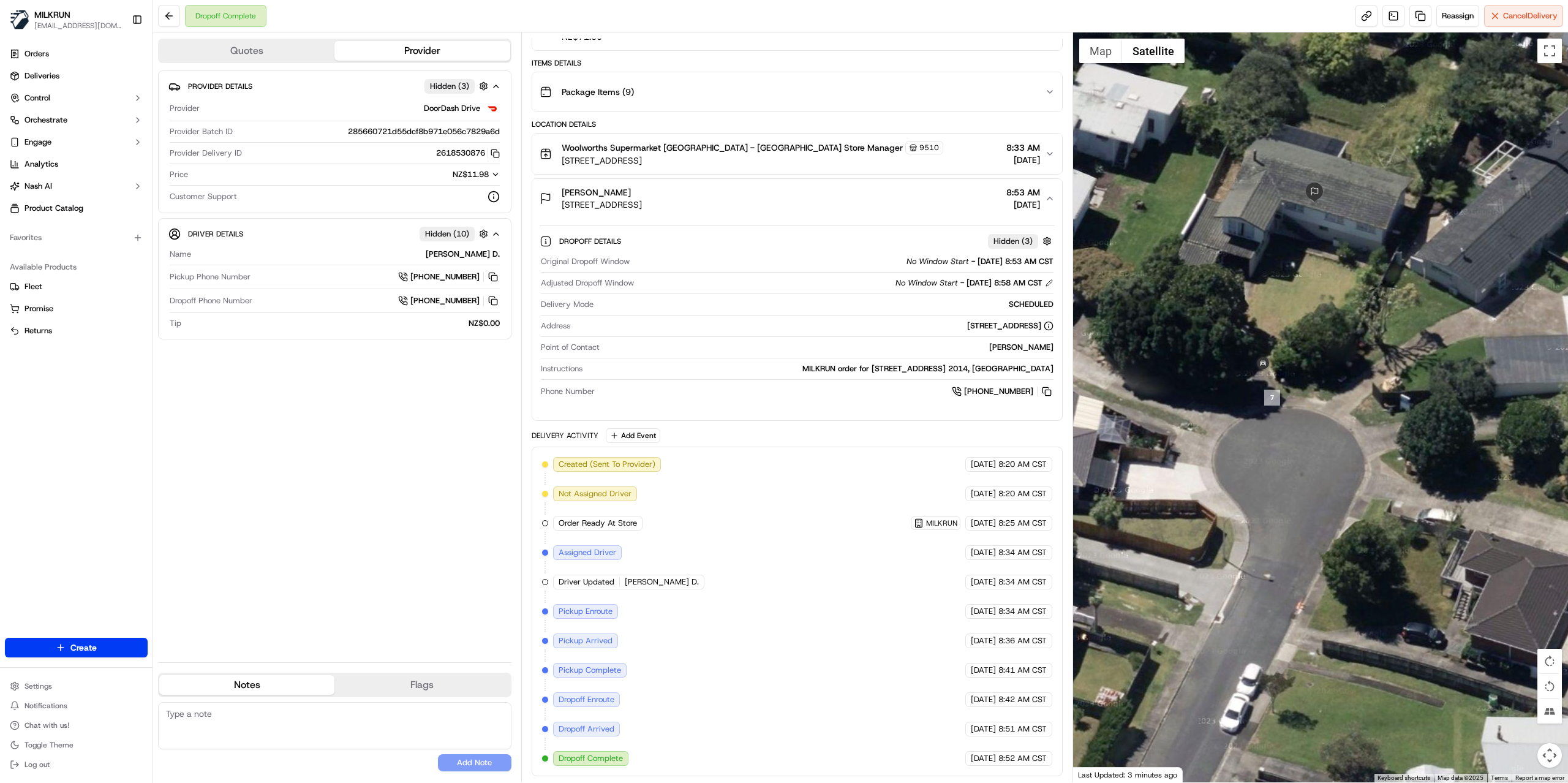
drag, startPoint x: 1291, startPoint y: 240, endPoint x: 1272, endPoint y: 298, distance: 61.0
click at [1272, 298] on div at bounding box center [1321, 407] width 495 height 750
drag, startPoint x: 433, startPoint y: 152, endPoint x: 485, endPoint y: 153, distance: 52.0
click at [485, 153] on button "2618530876 Copy b4ff3363-1e87-43f0-9239-abe6f066dea9_2618530876" at bounding box center [469, 153] width 64 height 11
copy button "2618530876"
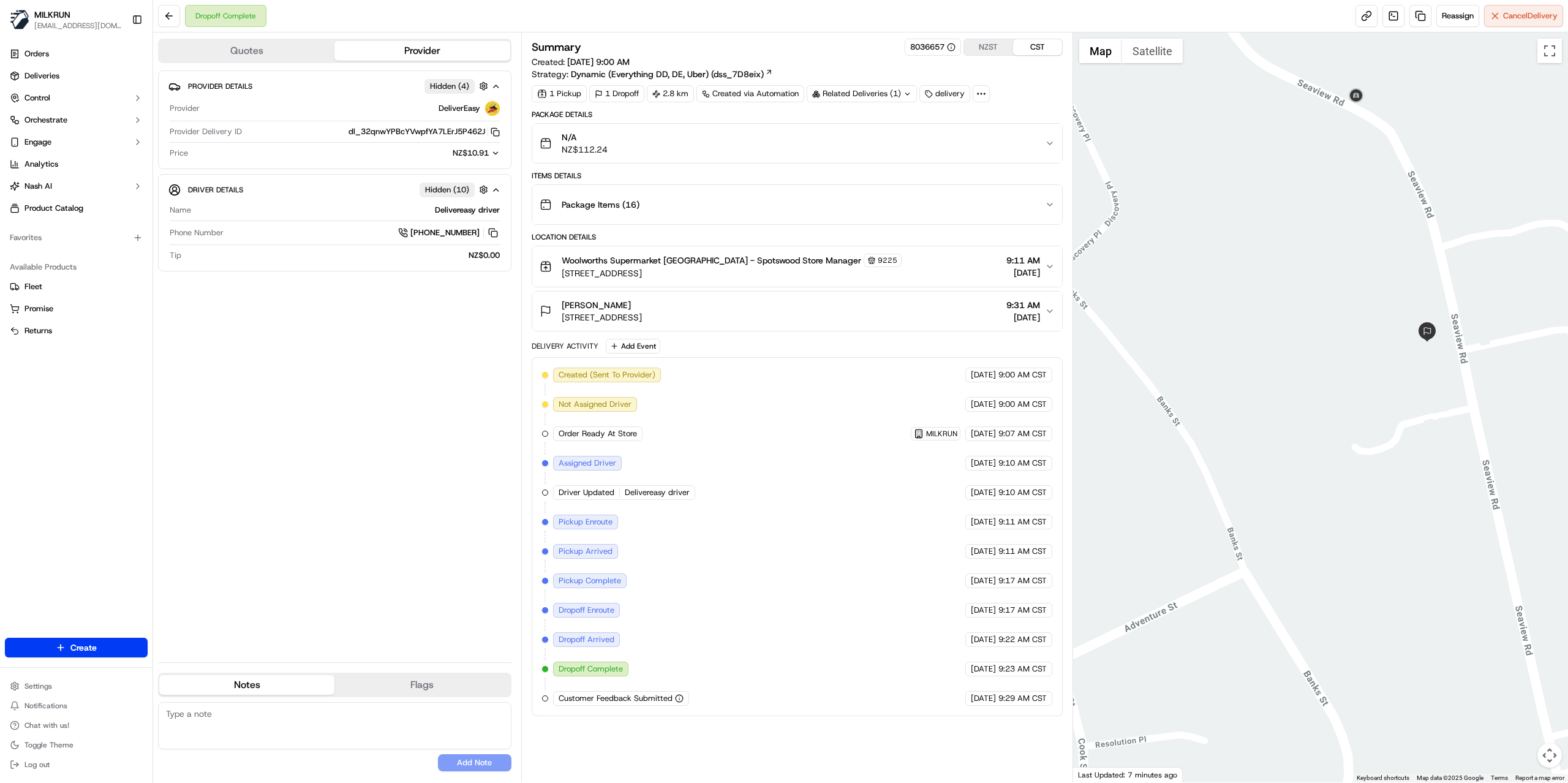
drag, startPoint x: 1428, startPoint y: 377, endPoint x: 1195, endPoint y: 354, distance: 234.1
click at [1195, 354] on div at bounding box center [1321, 407] width 495 height 750
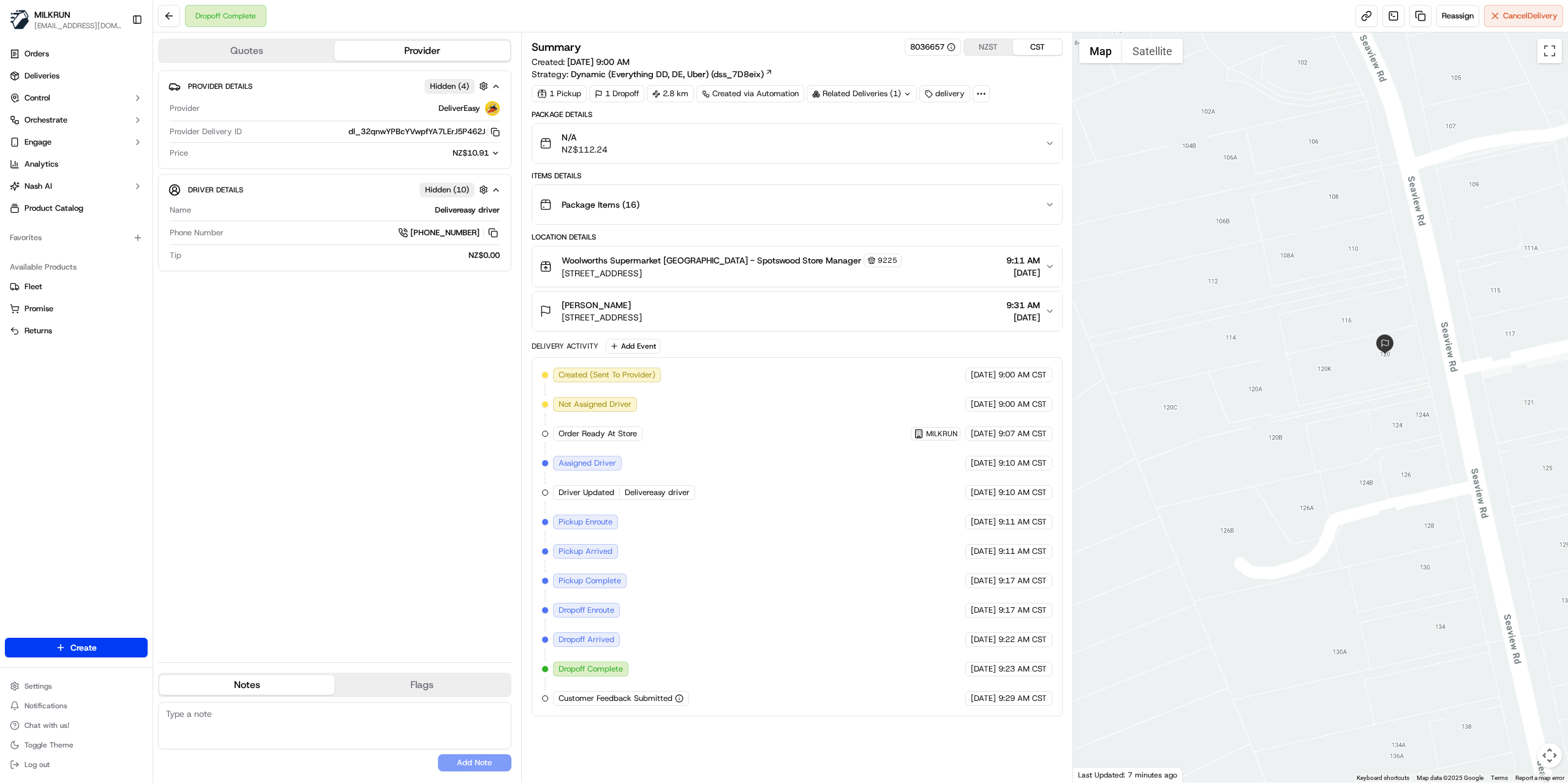
drag, startPoint x: 1349, startPoint y: 323, endPoint x: 1184, endPoint y: 325, distance: 165.0
click at [1184, 325] on div at bounding box center [1321, 407] width 495 height 750
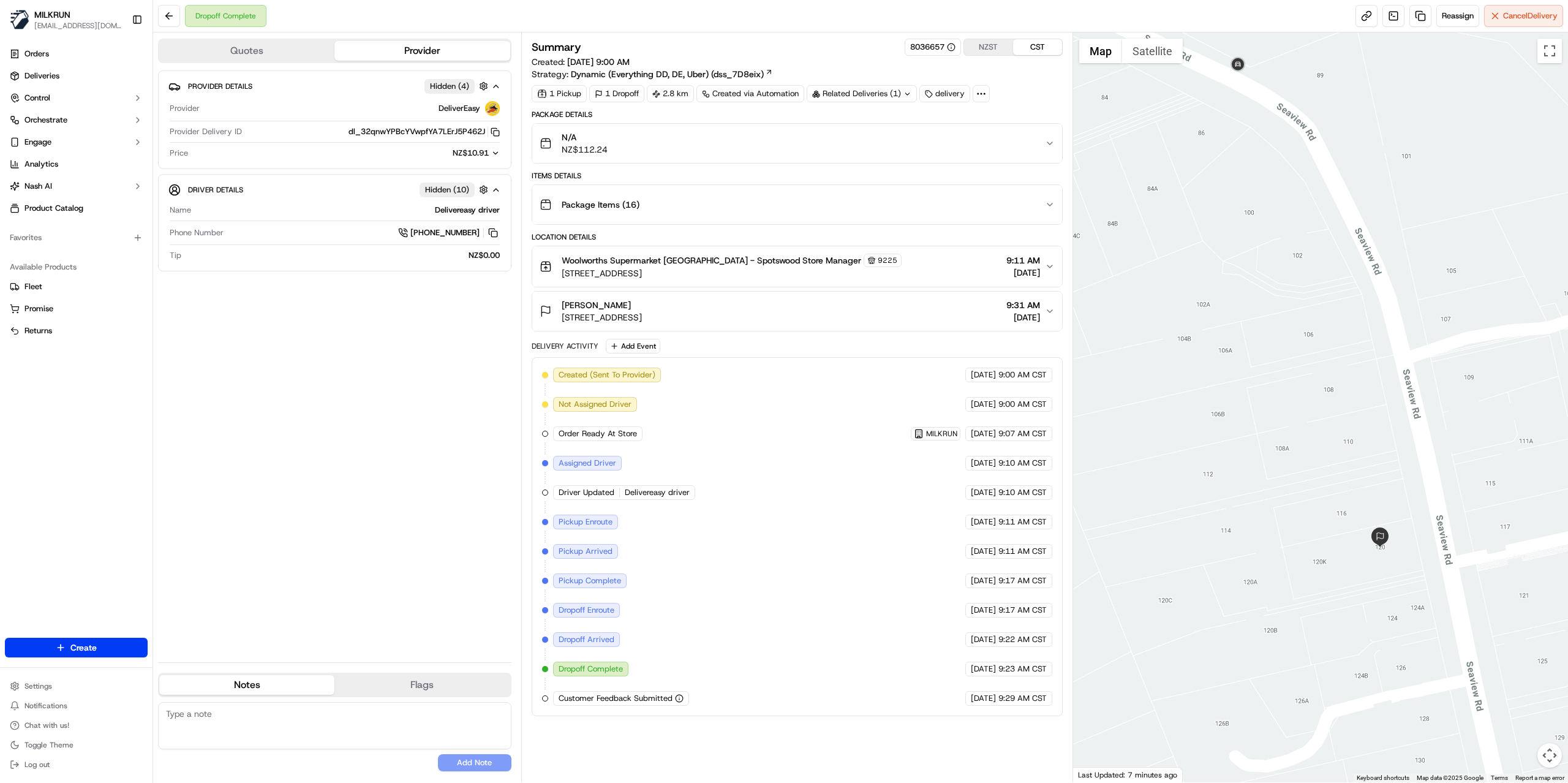
drag, startPoint x: 1251, startPoint y: 285, endPoint x: 1272, endPoint y: 434, distance: 150.5
click at [1272, 434] on div at bounding box center [1321, 407] width 495 height 750
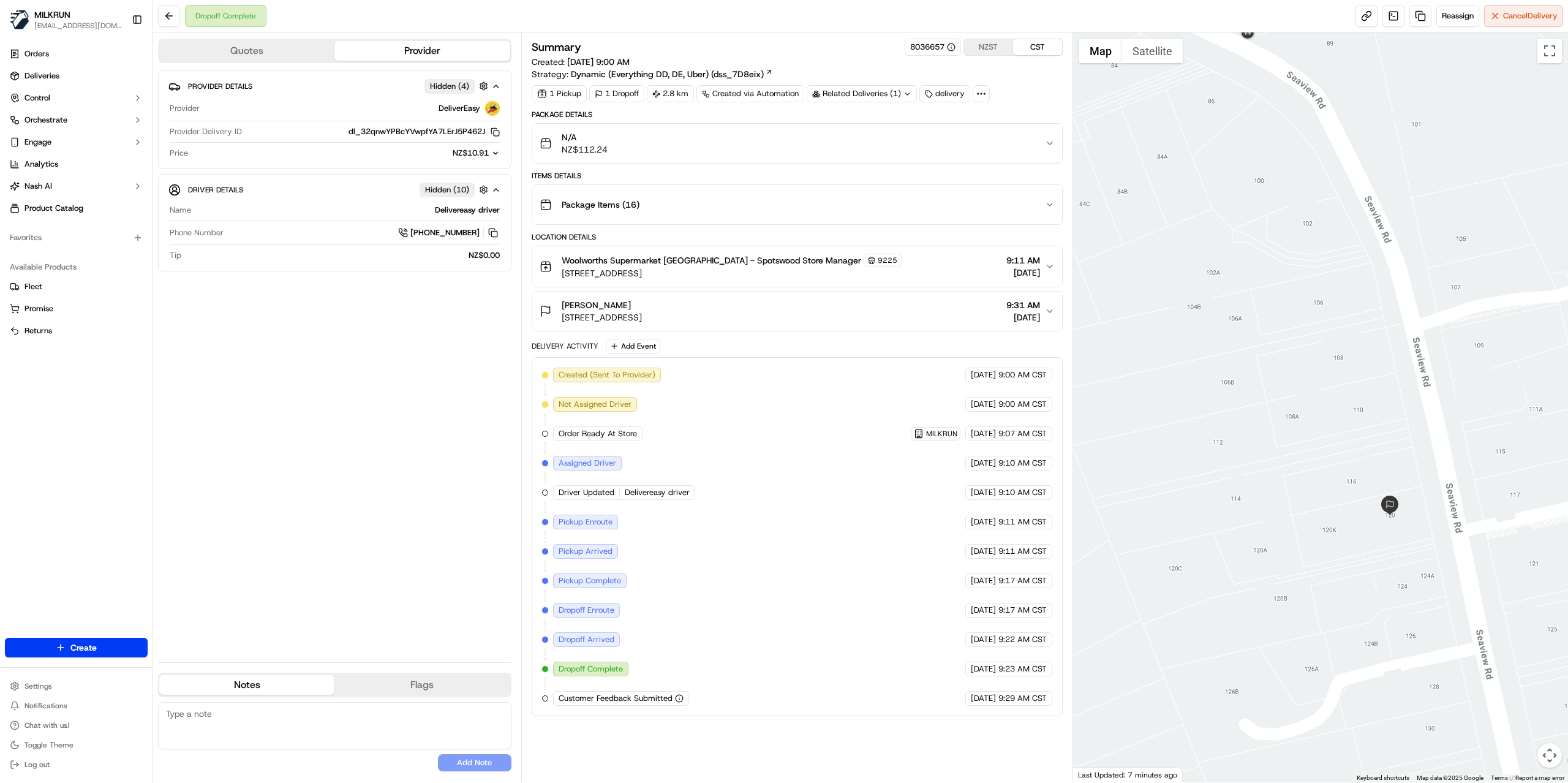
drag, startPoint x: 1176, startPoint y: 236, endPoint x: 1184, endPoint y: 186, distance: 50.6
click at [1184, 186] on div at bounding box center [1321, 407] width 495 height 750
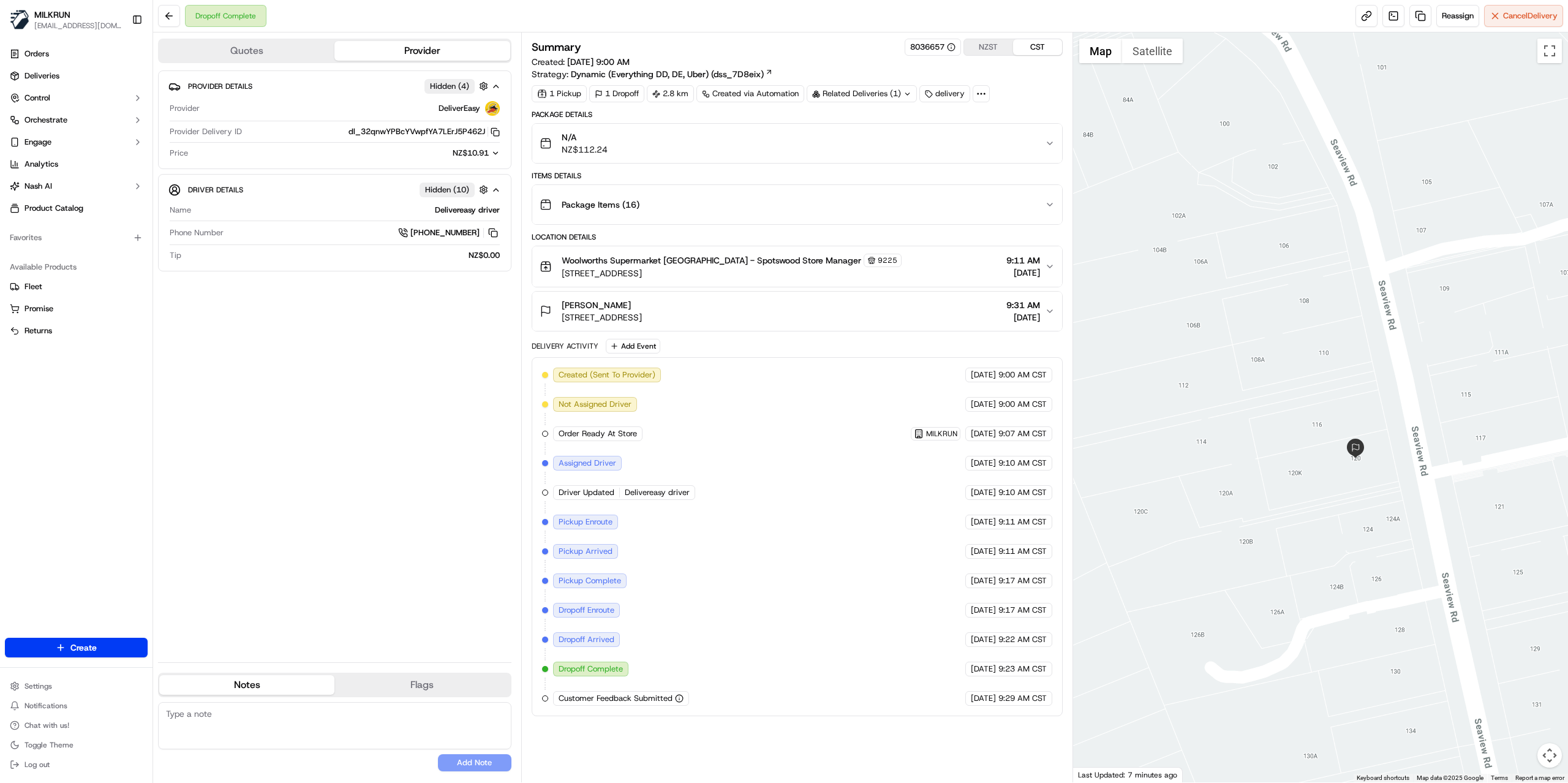
drag, startPoint x: 1259, startPoint y: 419, endPoint x: 1238, endPoint y: 388, distance: 37.4
click at [1242, 394] on div at bounding box center [1321, 407] width 495 height 750
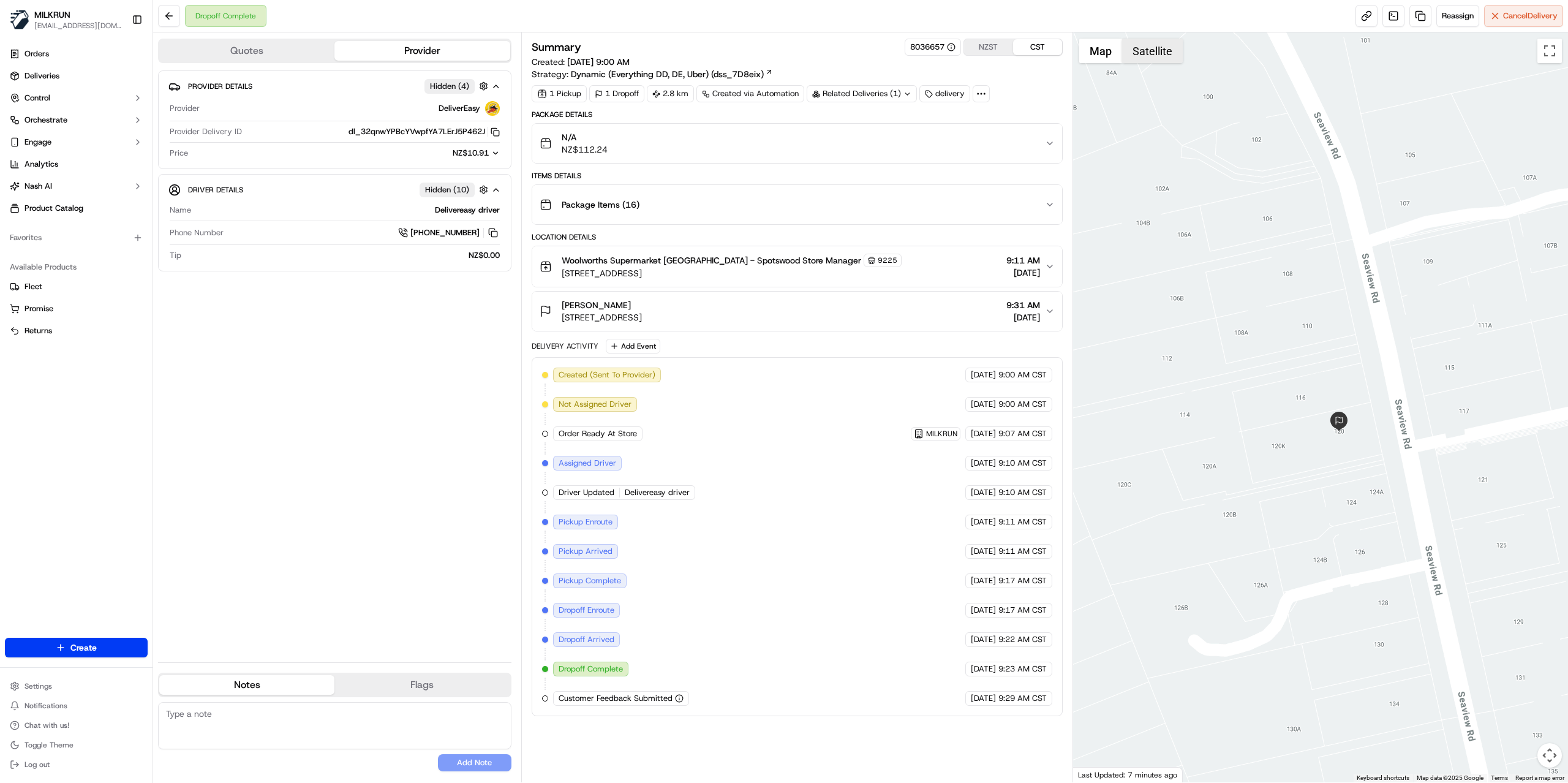
click at [1159, 58] on button "Satellite" at bounding box center [1152, 50] width 60 height 25
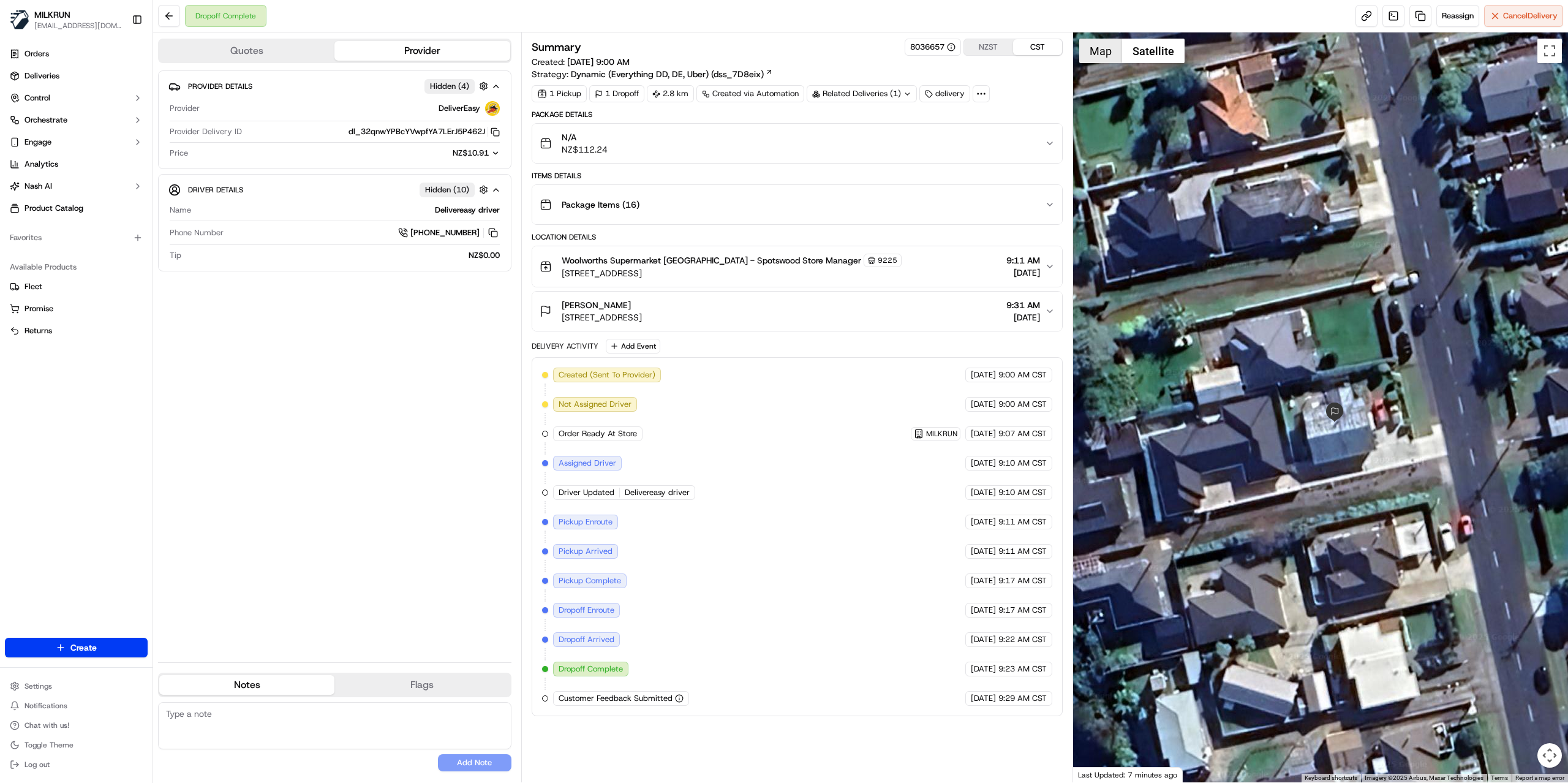
click at [1096, 53] on button "Map" at bounding box center [1100, 50] width 43 height 25
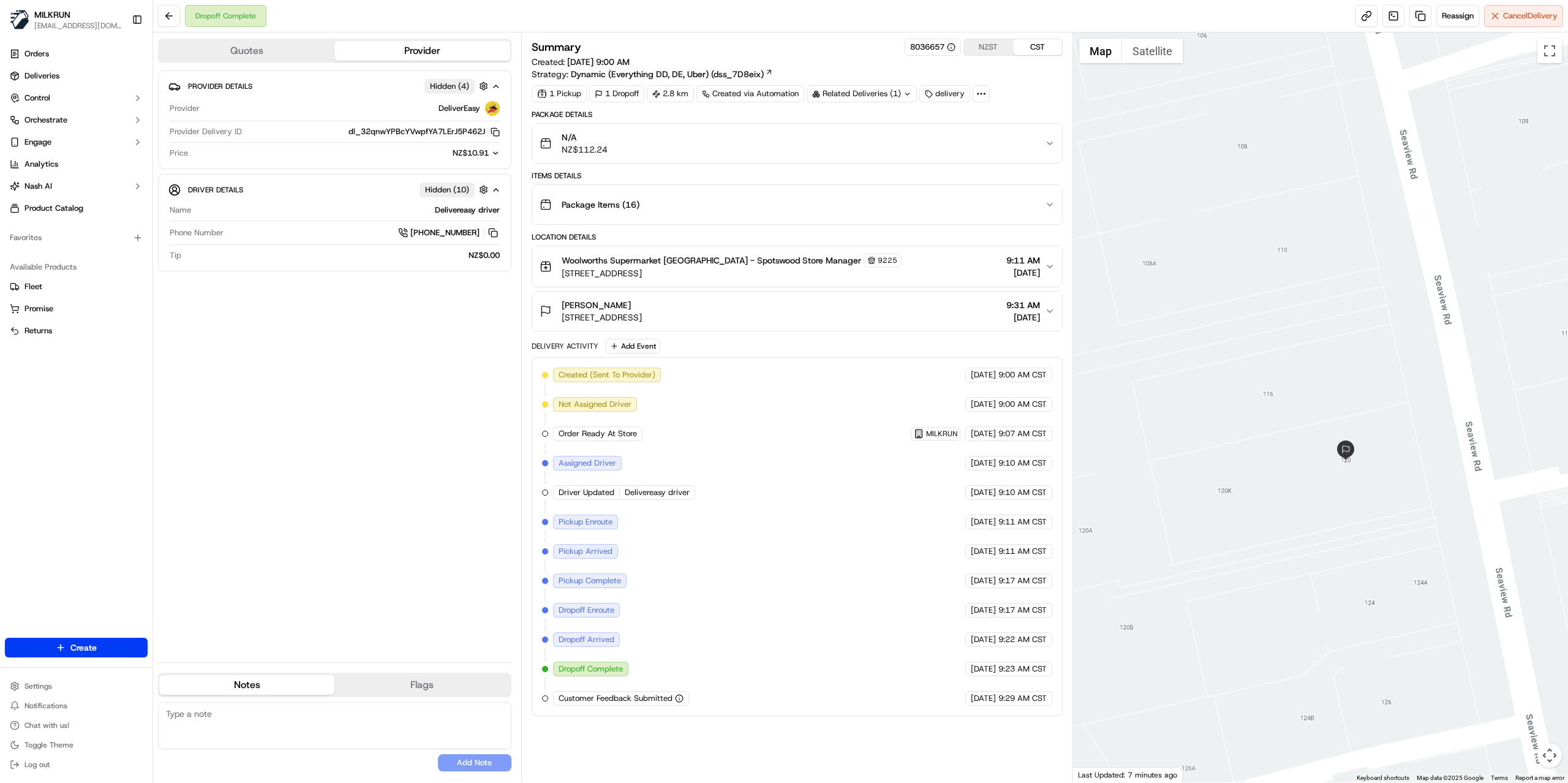
drag, startPoint x: 1231, startPoint y: 164, endPoint x: 1303, endPoint y: 386, distance: 233.4
click at [1303, 386] on div at bounding box center [1321, 407] width 495 height 750
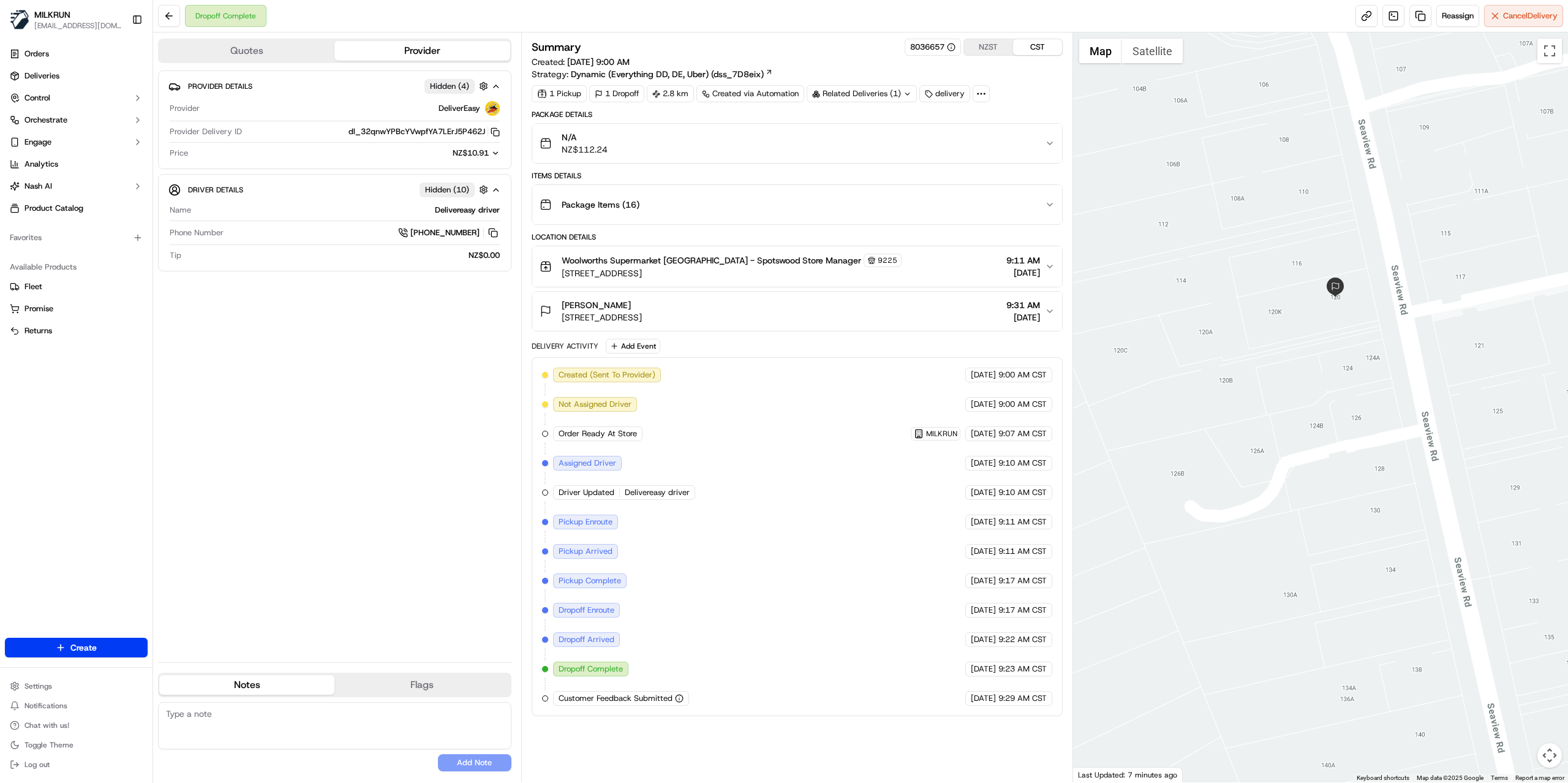
drag, startPoint x: 1284, startPoint y: 286, endPoint x: 1238, endPoint y: 473, distance: 192.6
click at [1248, 482] on div at bounding box center [1321, 407] width 495 height 750
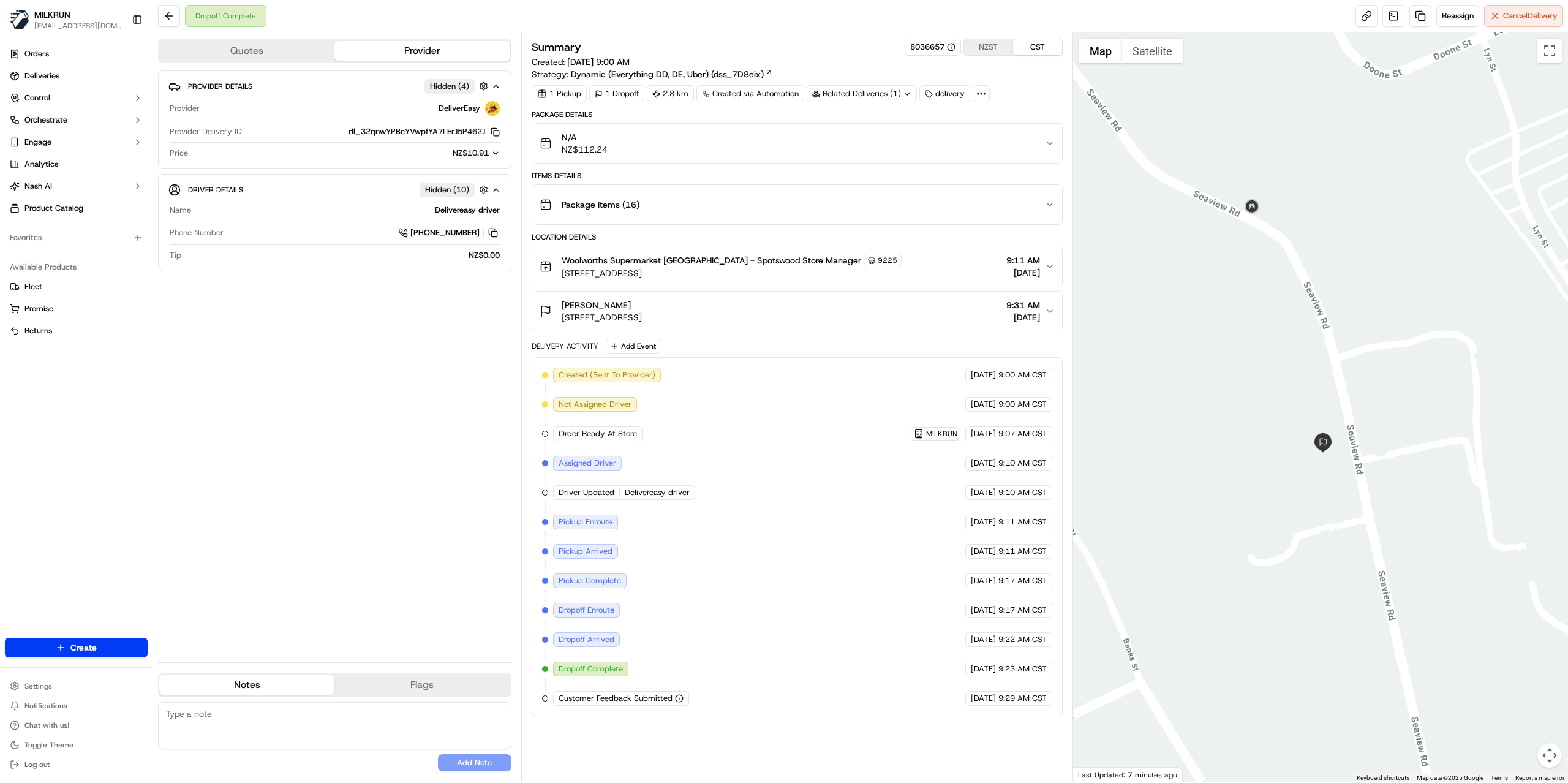
drag, startPoint x: 1215, startPoint y: 285, endPoint x: 1233, endPoint y: 392, distance: 108.5
click at [1240, 428] on div at bounding box center [1321, 407] width 495 height 750
drag, startPoint x: 1246, startPoint y: 169, endPoint x: 1240, endPoint y: 390, distance: 221.1
click at [1240, 390] on div at bounding box center [1321, 407] width 495 height 750
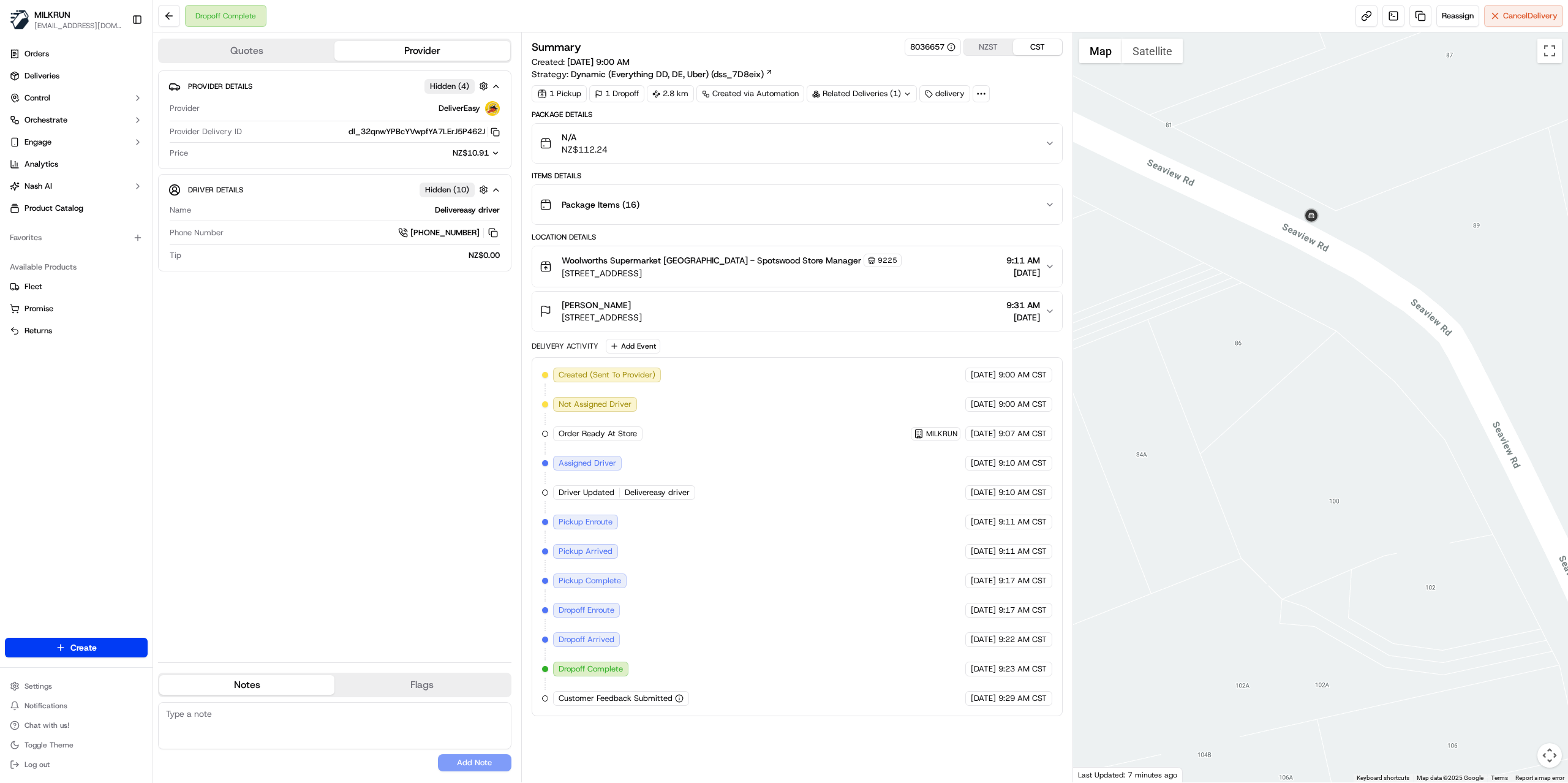
click at [900, 323] on div "Hinenui wano-Bryant 1/120 Seaview Road, Westown, Taranaki 4310, NZ 9:31 AM 18/0…" at bounding box center [793, 311] width 505 height 25
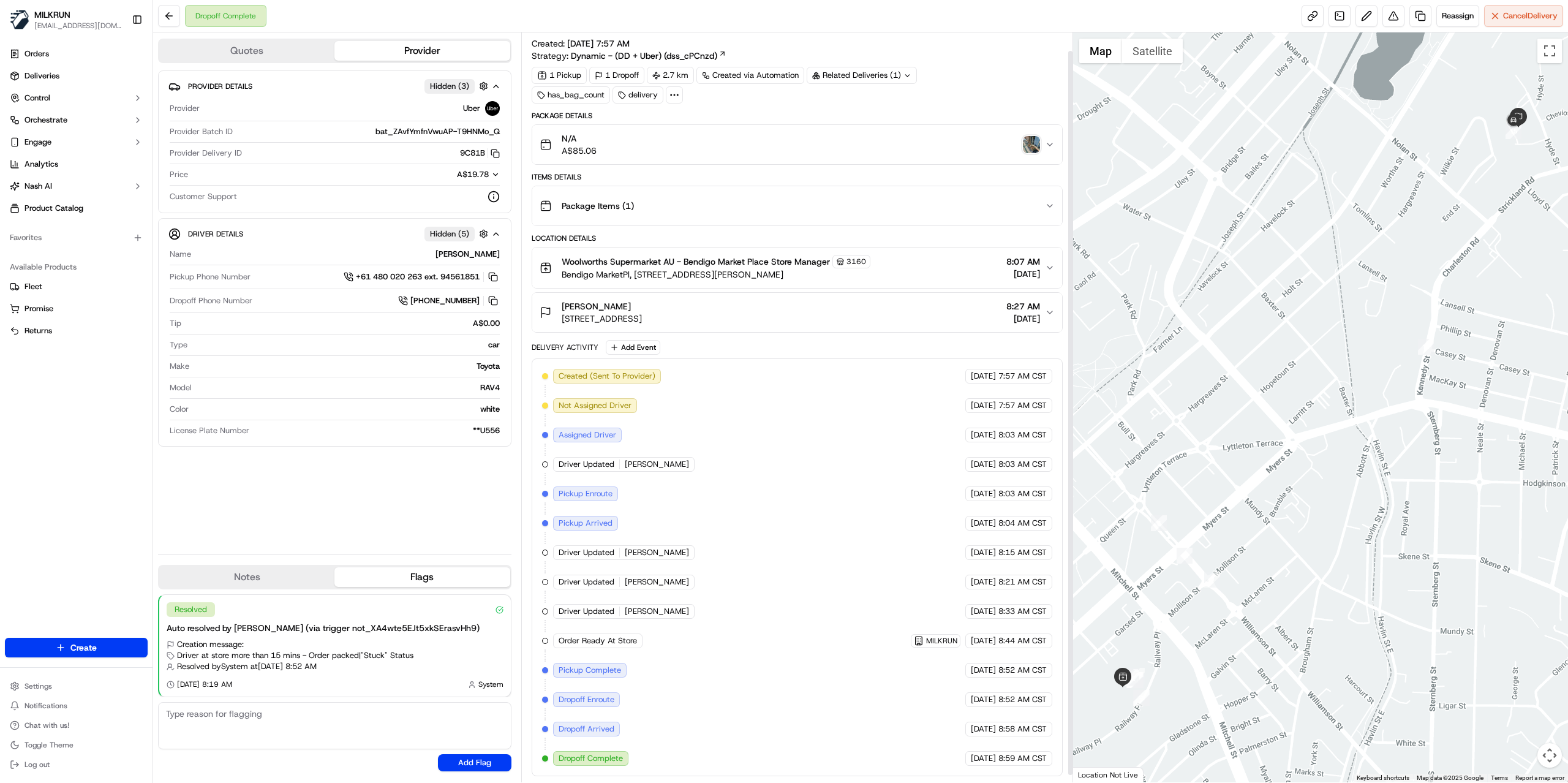
scroll to position [27, 0]
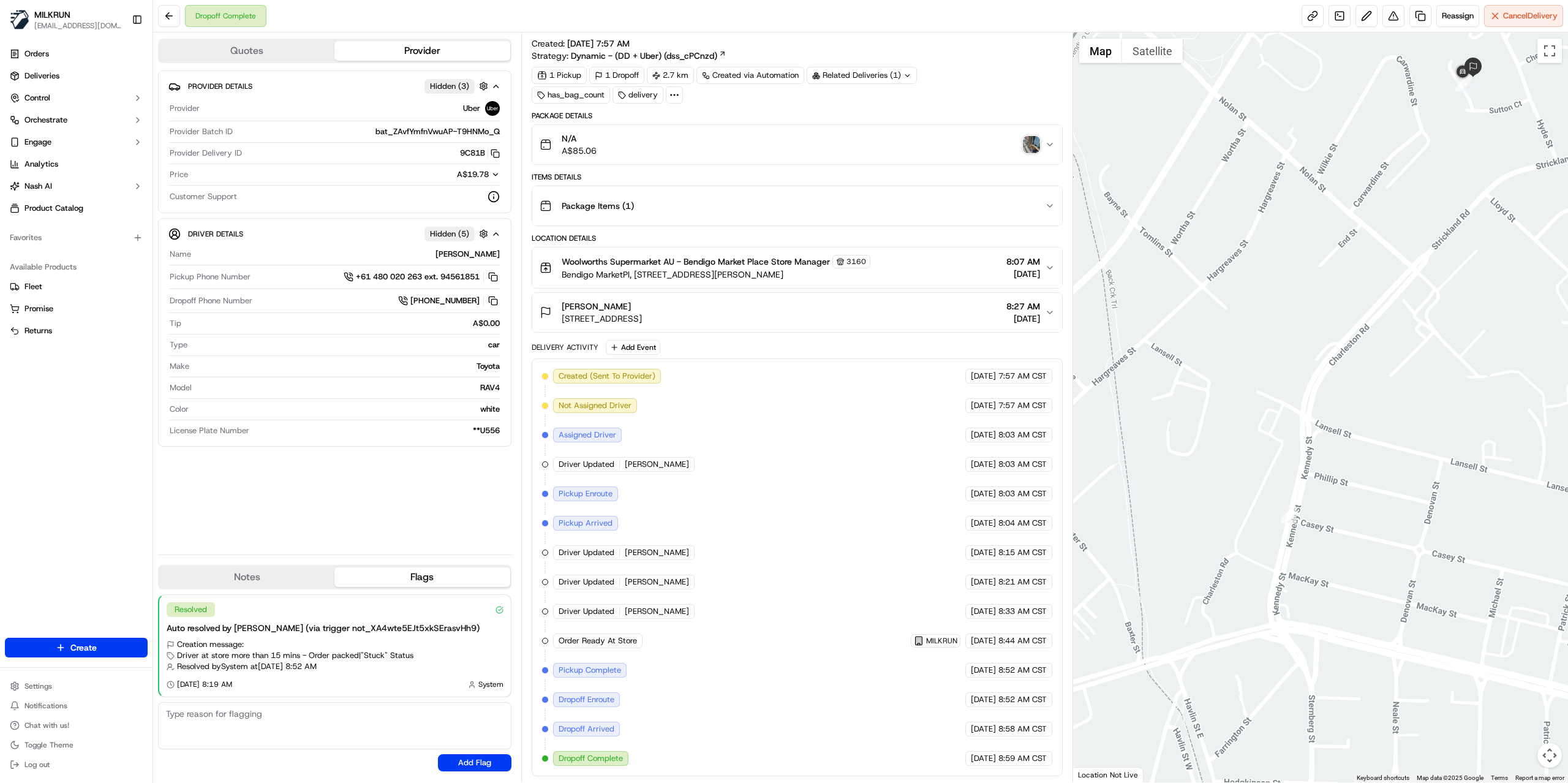
drag, startPoint x: 1443, startPoint y: 197, endPoint x: 1240, endPoint y: 381, distance: 274.0
click at [1240, 381] on div at bounding box center [1321, 407] width 495 height 750
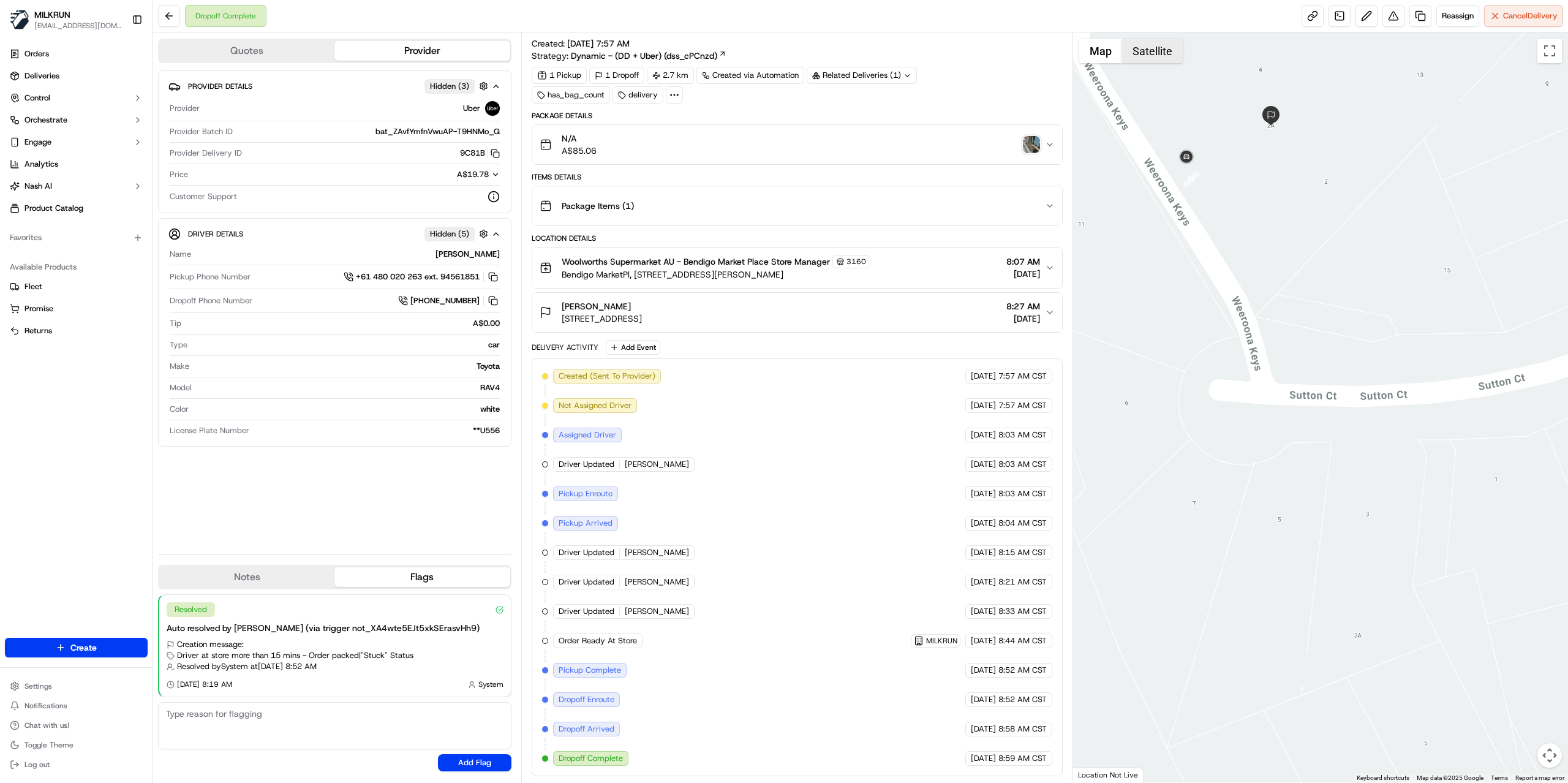
click at [1141, 53] on button "Satellite" at bounding box center [1152, 50] width 60 height 25
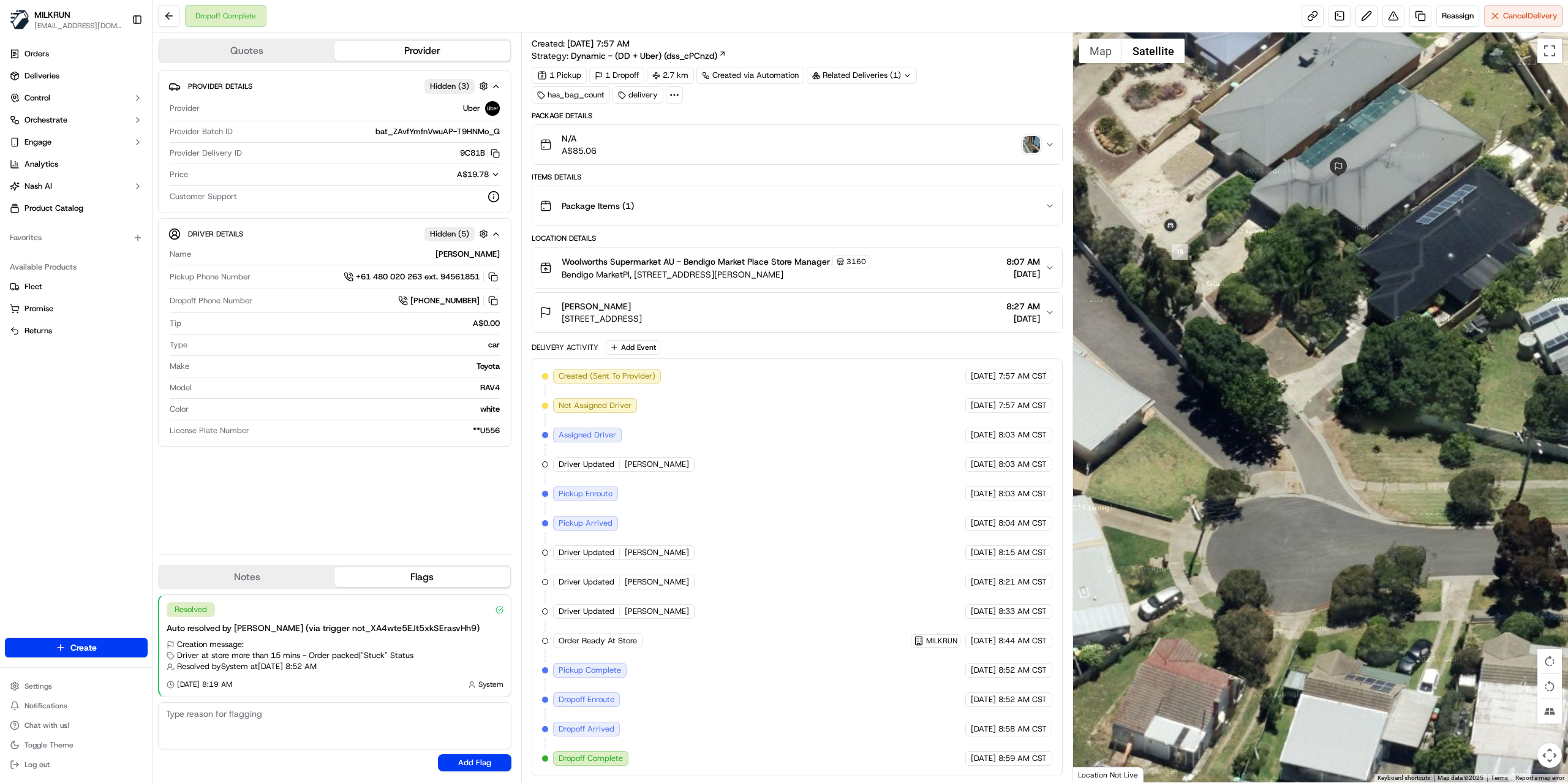
click at [1028, 140] on img "button" at bounding box center [1032, 145] width 17 height 17
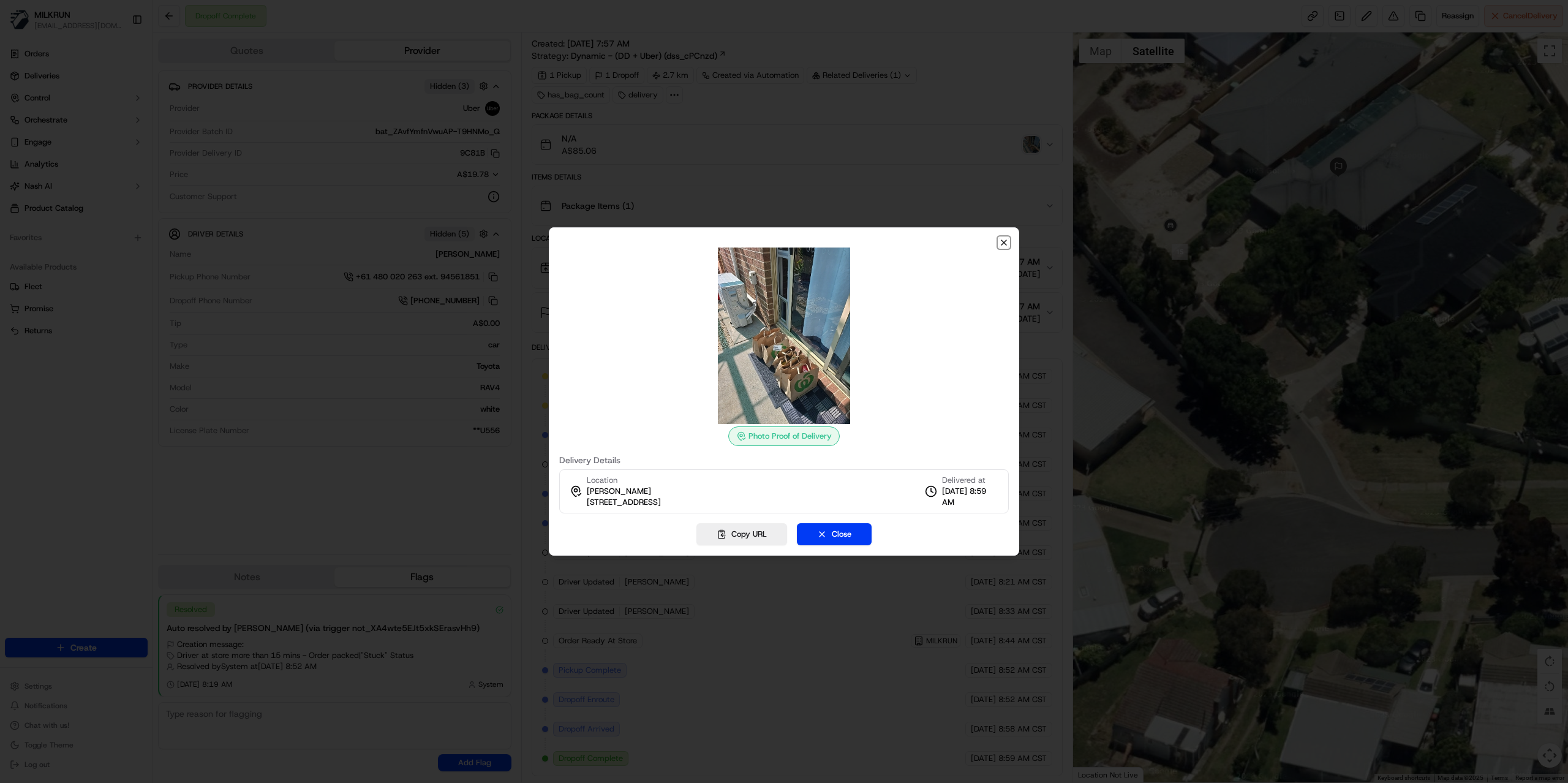
click at [1005, 239] on icon "button" at bounding box center [1004, 243] width 10 height 10
